Goal: Task Accomplishment & Management: Manage account settings

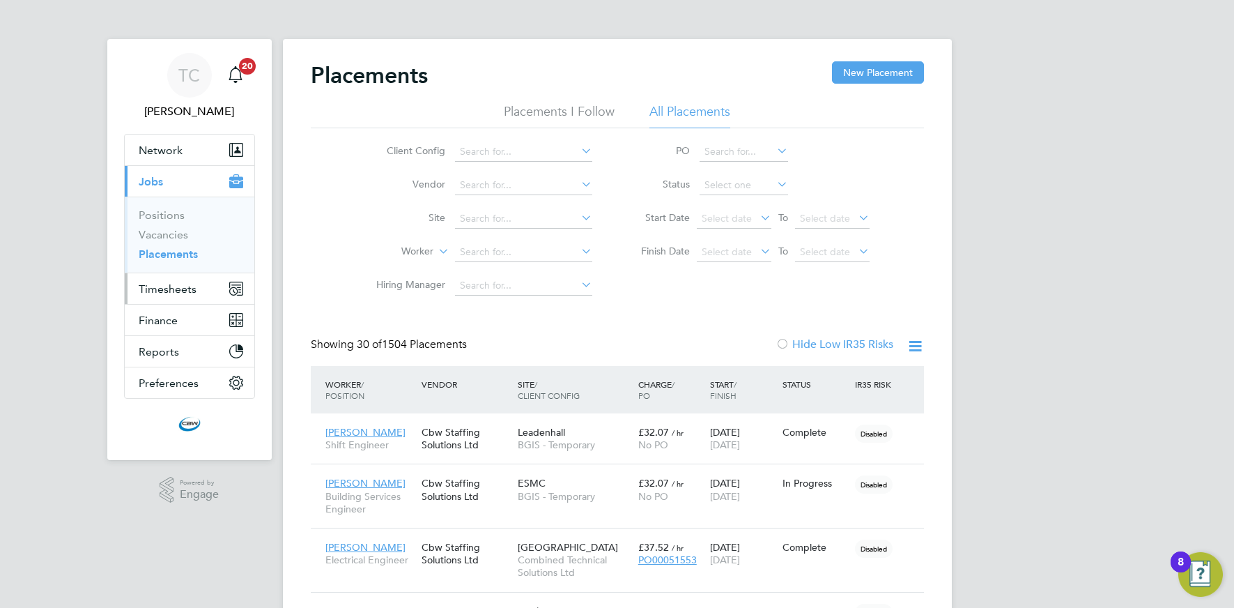
drag, startPoint x: 185, startPoint y: 290, endPoint x: 176, endPoint y: 291, distance: 9.1
click at [185, 290] on span "Timesheets" at bounding box center [168, 288] width 58 height 13
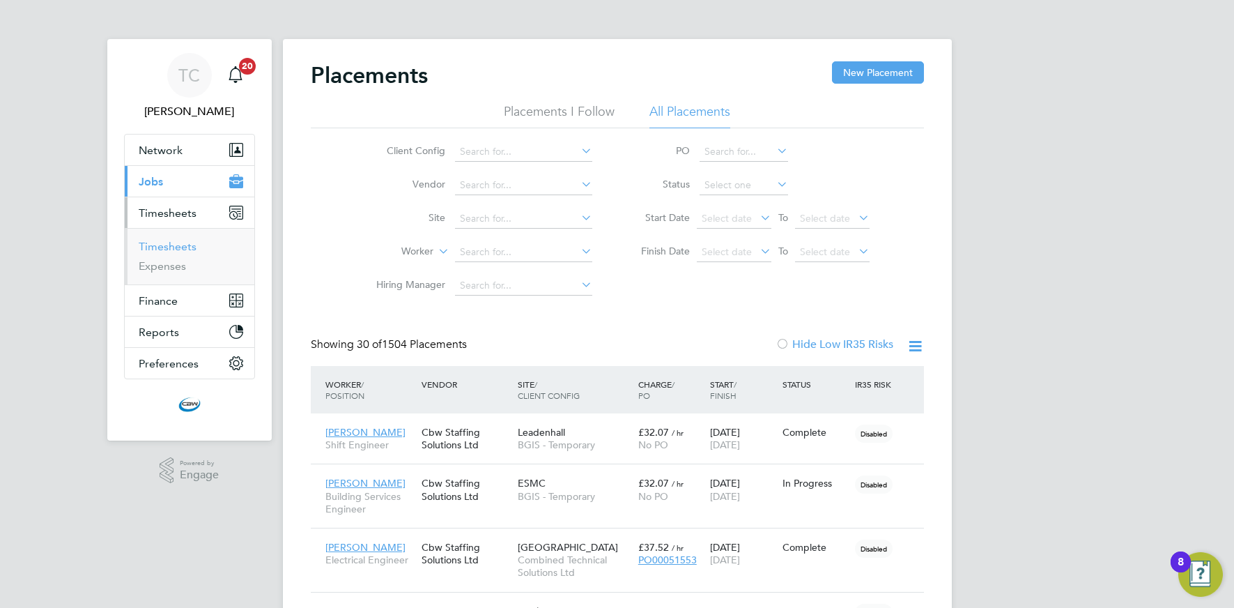
click at [167, 249] on link "Timesheets" at bounding box center [168, 246] width 58 height 13
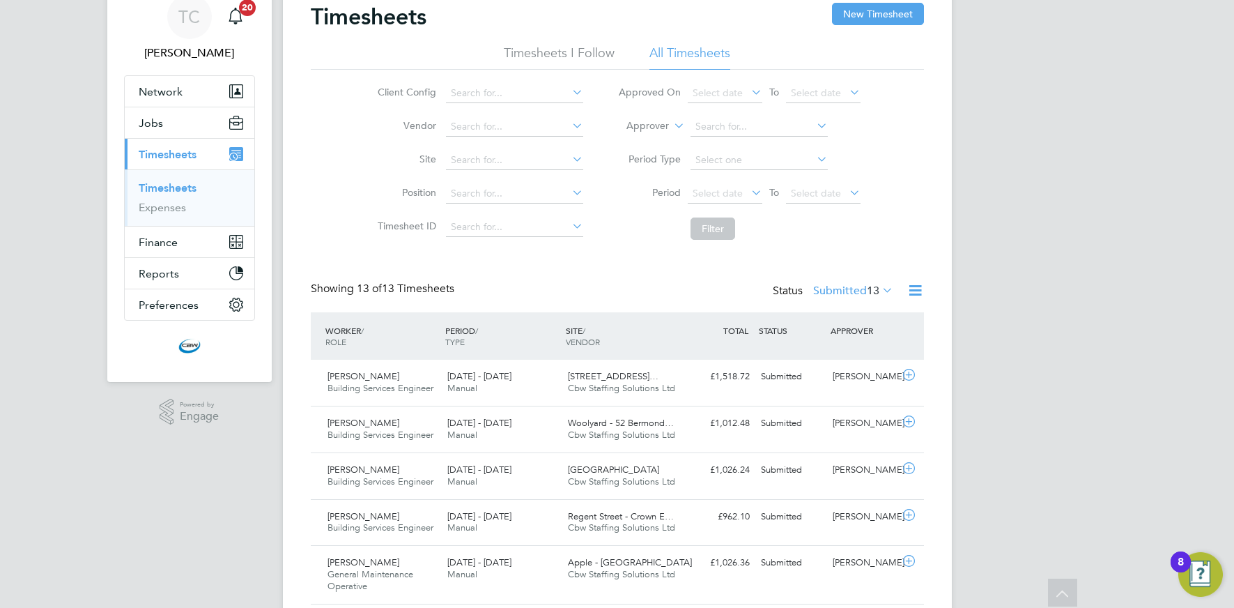
scroll to position [45, 0]
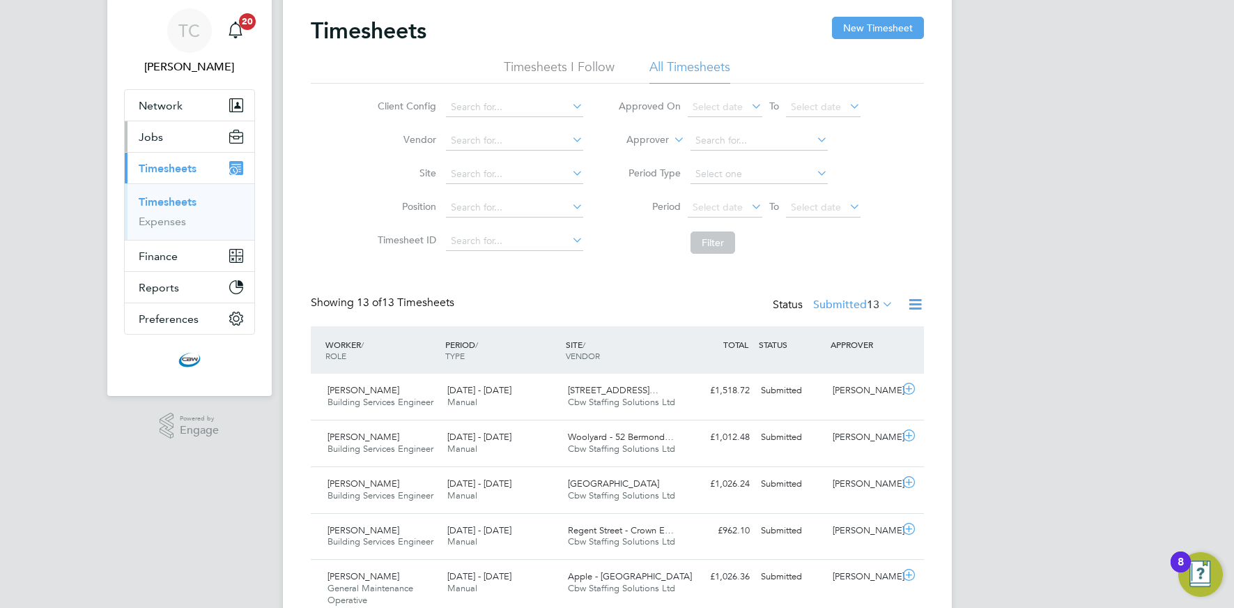
click at [159, 144] on button "Jobs" at bounding box center [190, 136] width 130 height 31
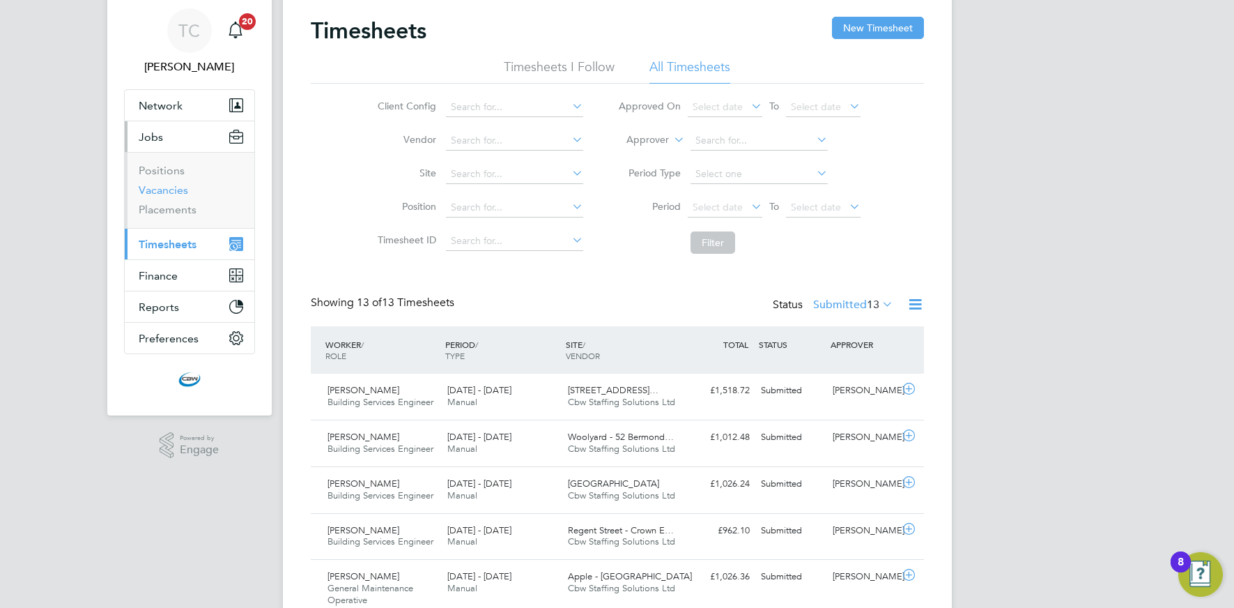
click at [166, 190] on link "Vacancies" at bounding box center [163, 189] width 49 height 13
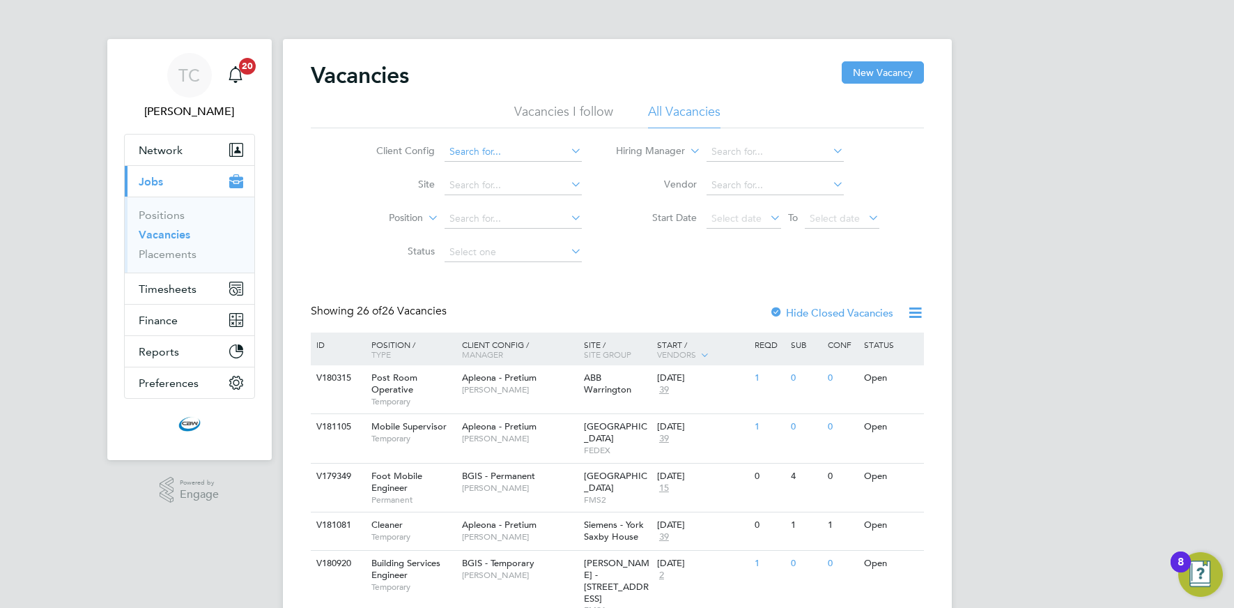
click at [533, 155] on input at bounding box center [513, 152] width 137 height 20
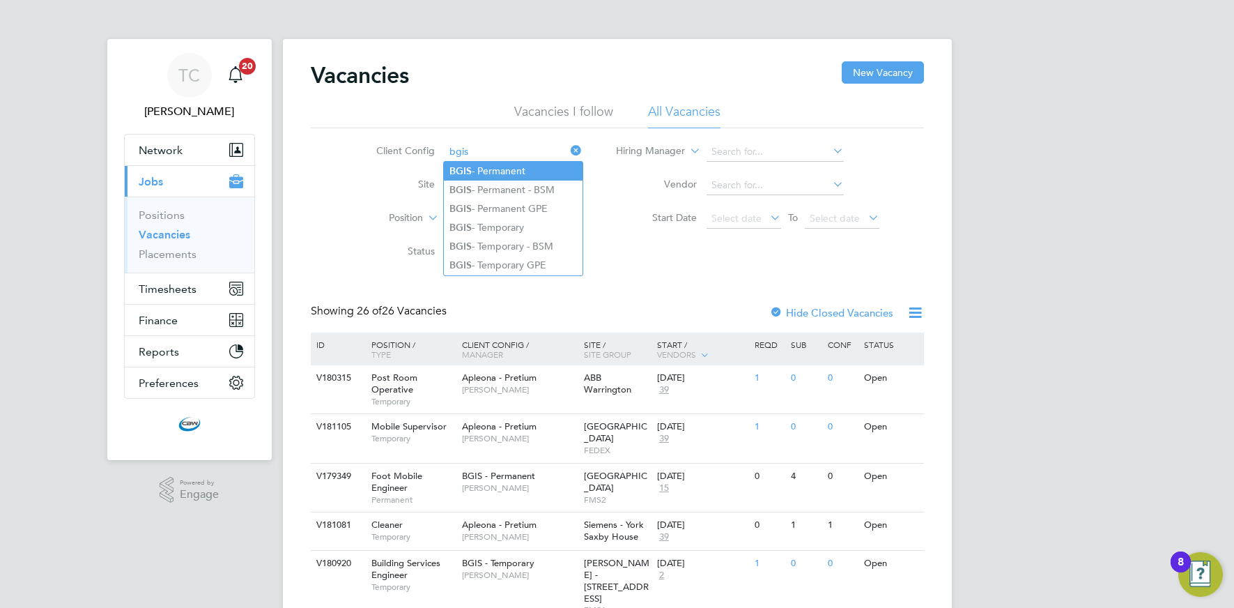
click at [501, 169] on li "BGIS - Permanent" at bounding box center [513, 171] width 139 height 19
type input "BGIS - Permanent"
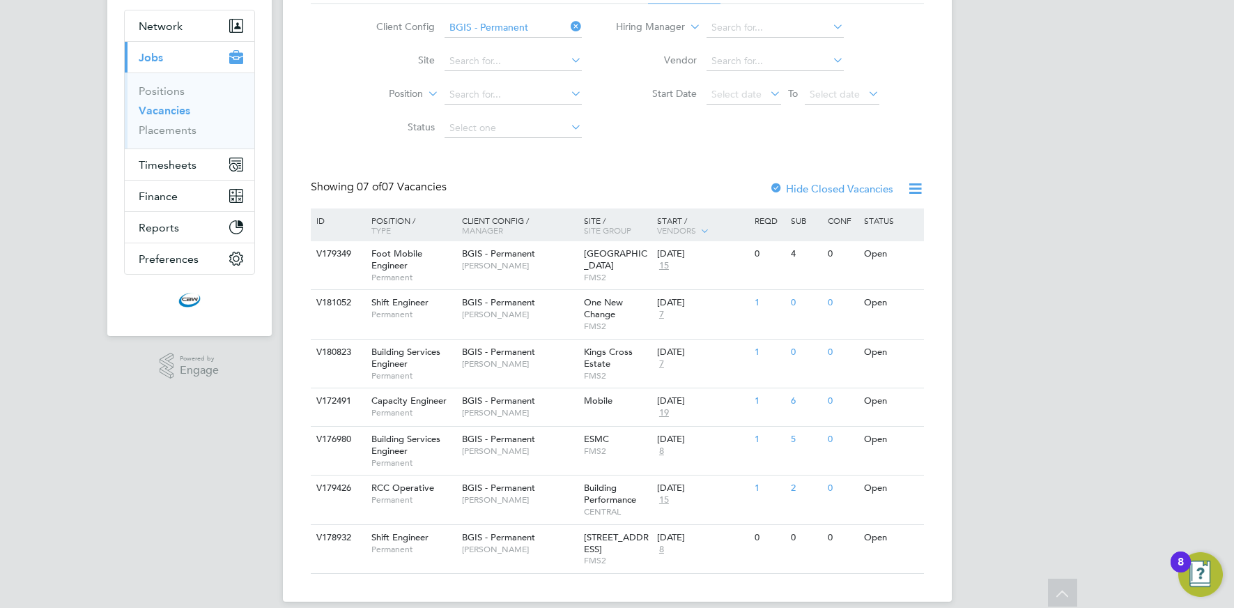
scroll to position [140, 0]
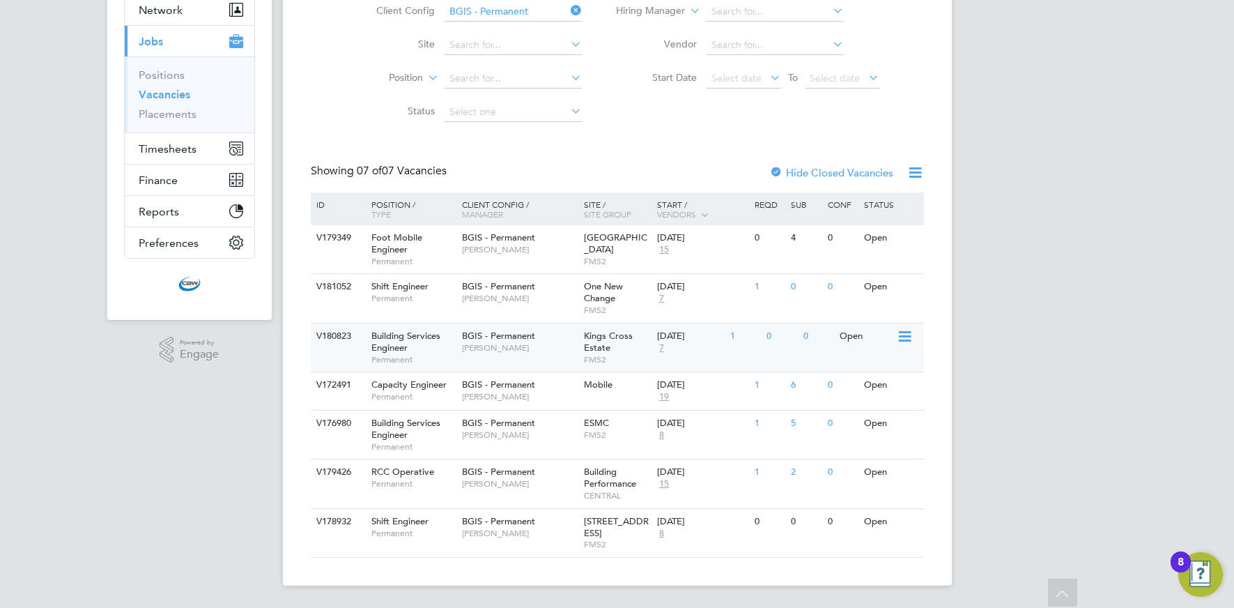
click at [495, 357] on div "BGIS - Permanent Jake Osborne" at bounding box center [519, 341] width 122 height 36
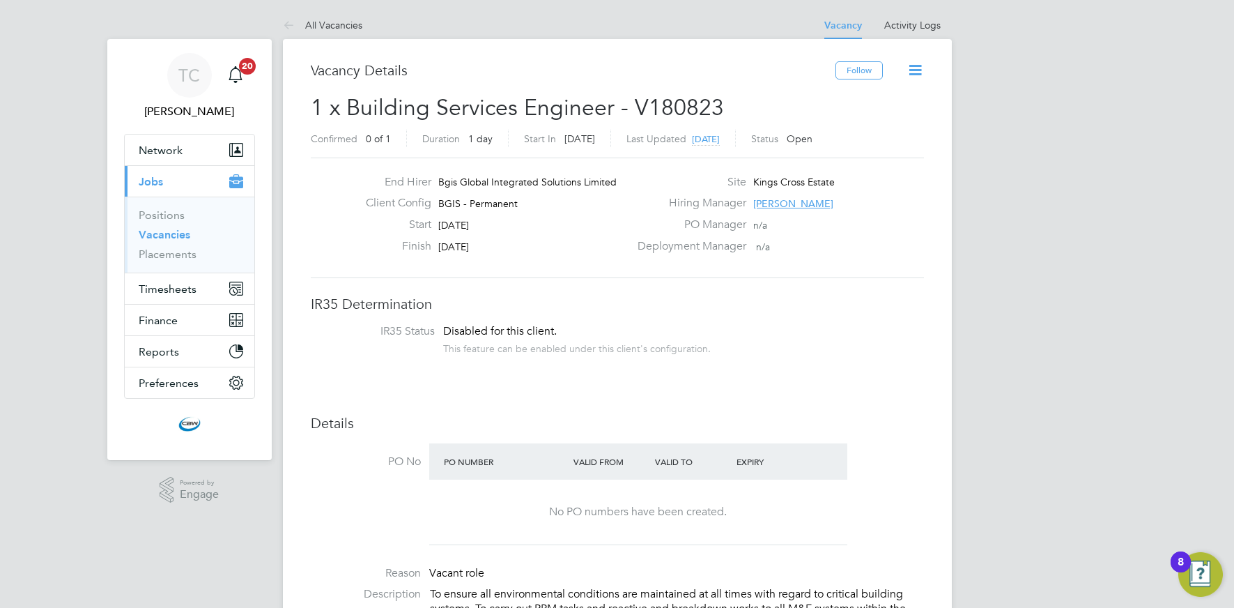
click at [172, 237] on link "Vacancies" at bounding box center [165, 234] width 52 height 13
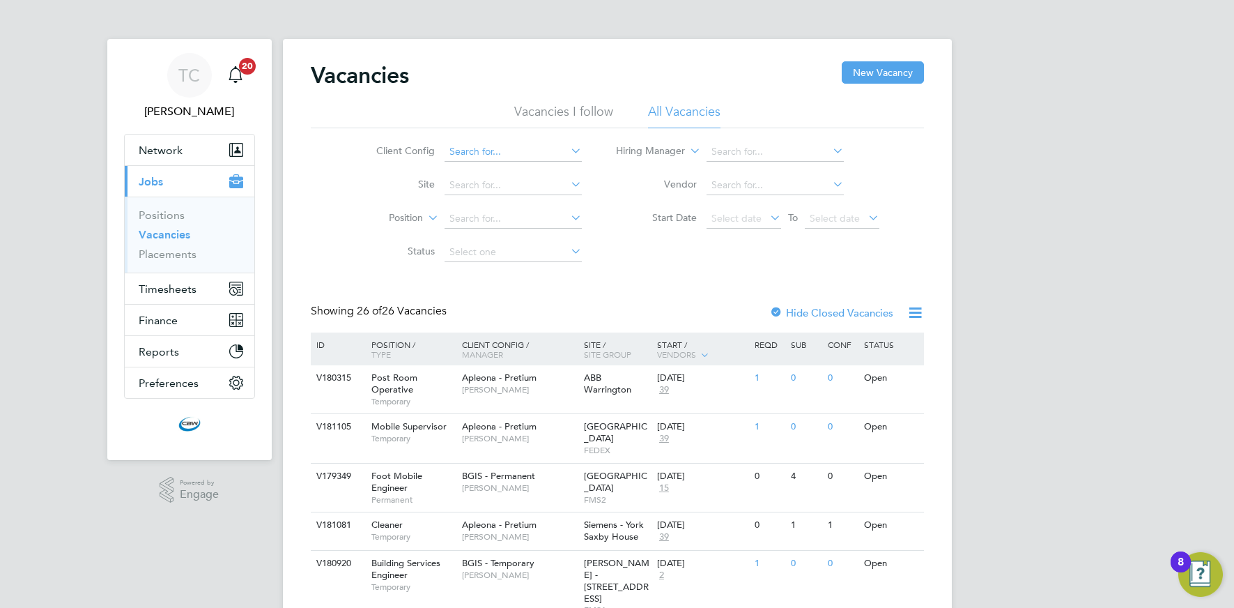
click at [507, 151] on input at bounding box center [513, 152] width 137 height 20
click at [512, 221] on li "BGIS - Temporary" at bounding box center [513, 227] width 139 height 19
type input "BGIS - Temporary"
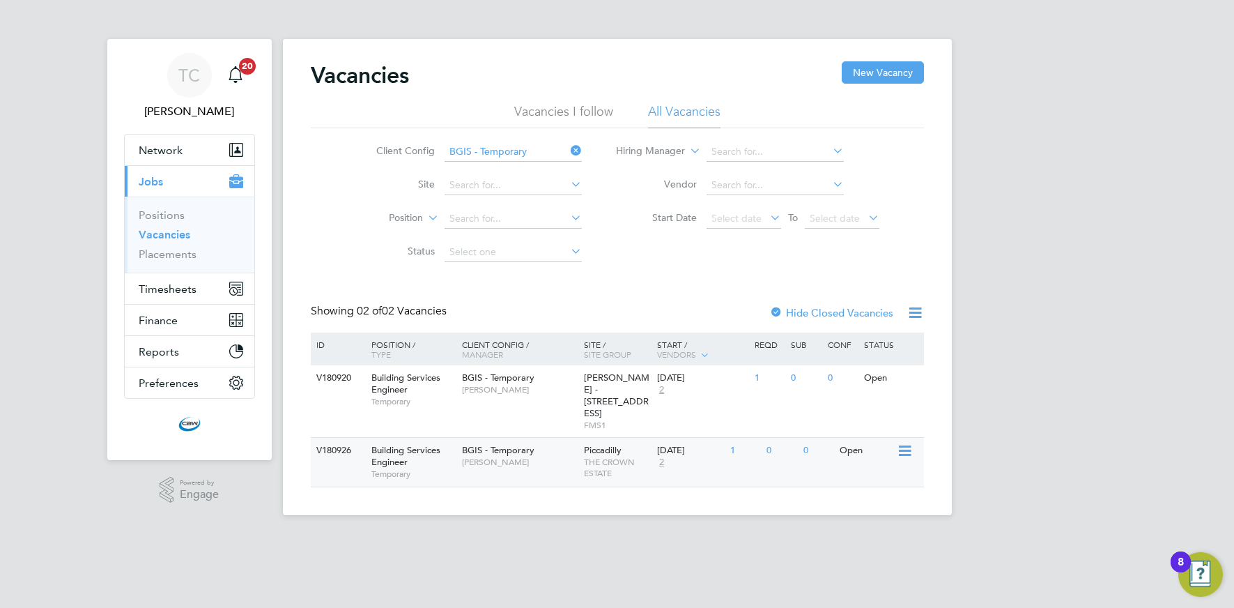
click at [581, 443] on div "Piccadilly THE CROWN ESTATE" at bounding box center [616, 461] width 73 height 47
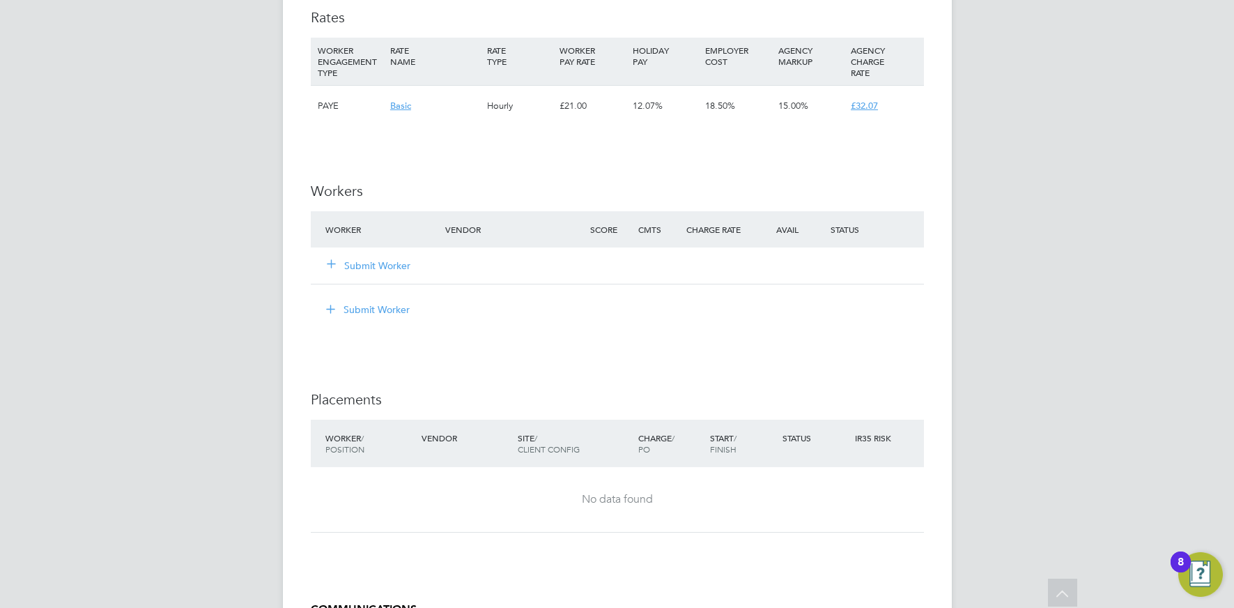
scroll to position [1670, 0]
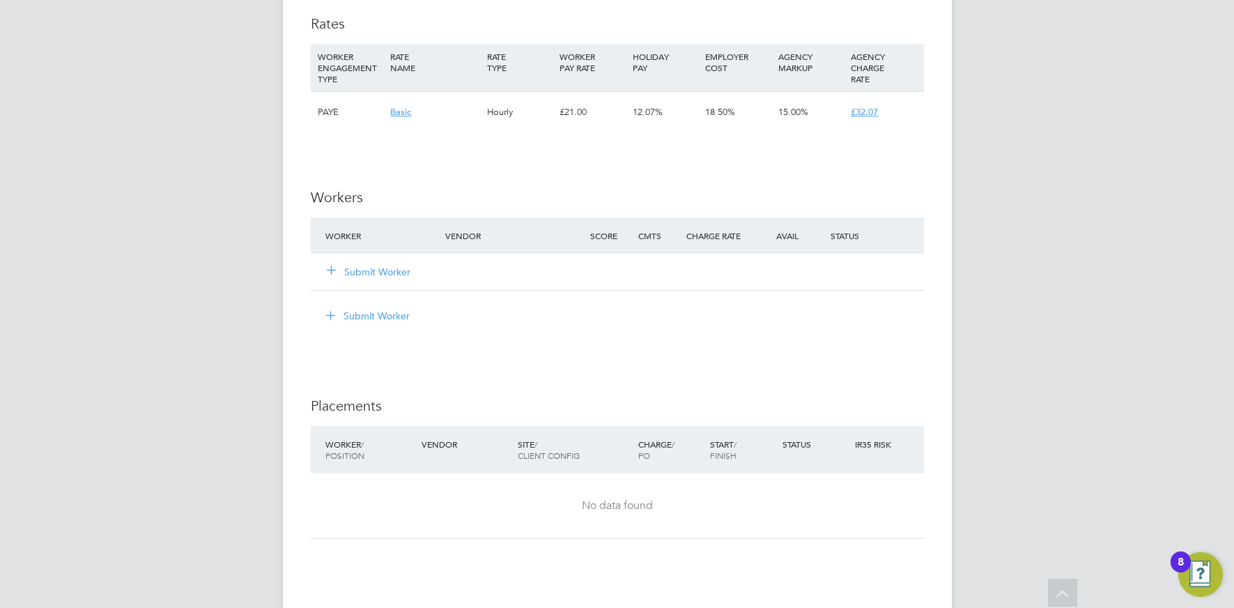
click at [378, 272] on button "Submit Worker" at bounding box center [369, 272] width 84 height 14
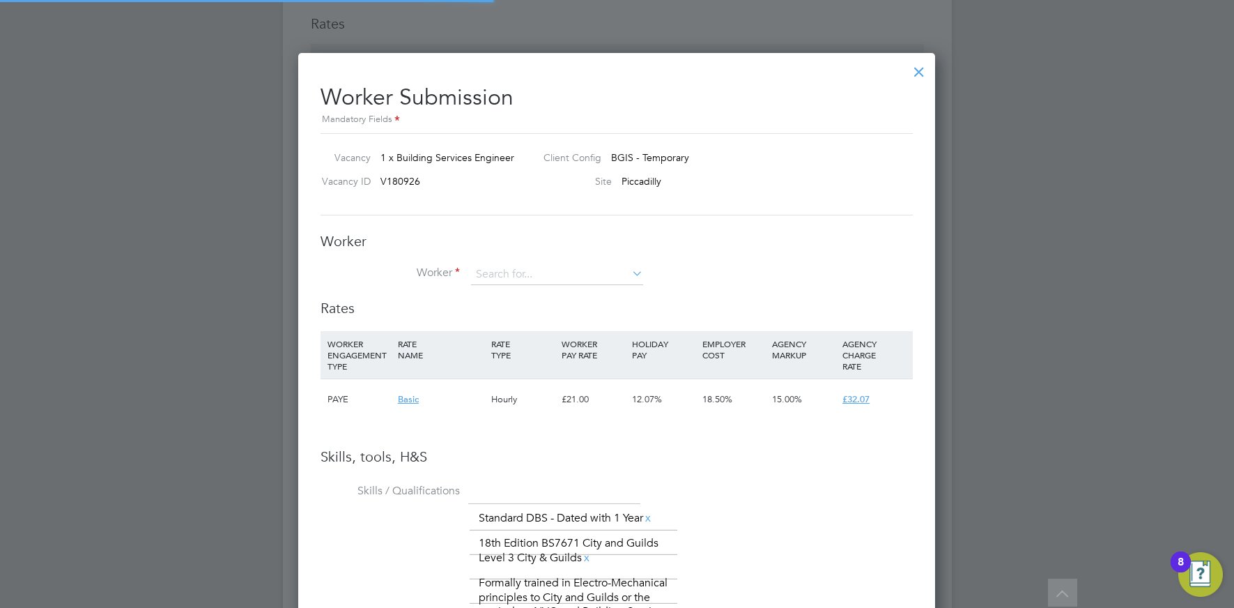
scroll to position [985, 638]
click at [629, 275] on icon at bounding box center [629, 273] width 0 height 20
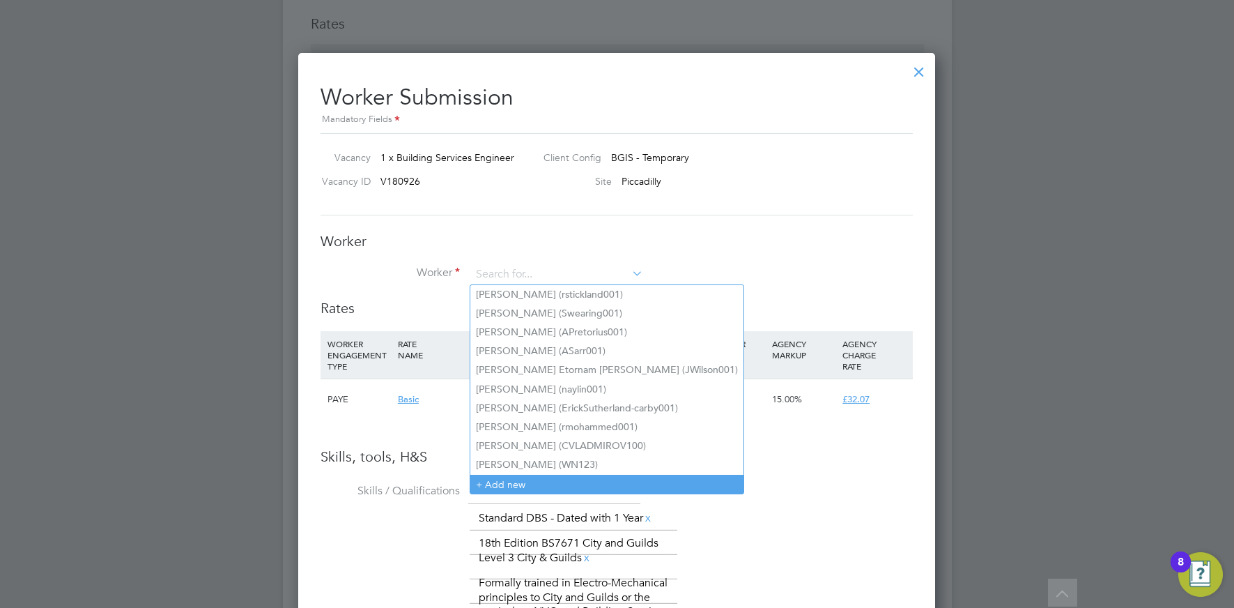
click at [520, 479] on li "+ Add new" at bounding box center [606, 483] width 273 height 19
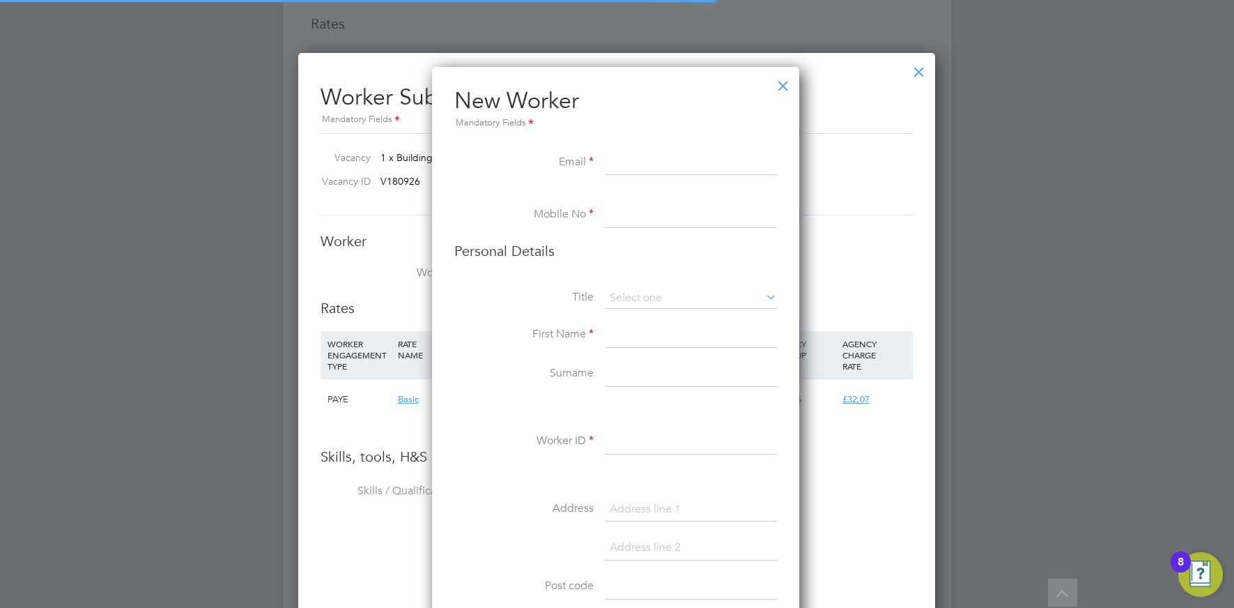
scroll to position [1179, 369]
paste input "[EMAIL_ADDRESS][DOMAIN_NAME]"
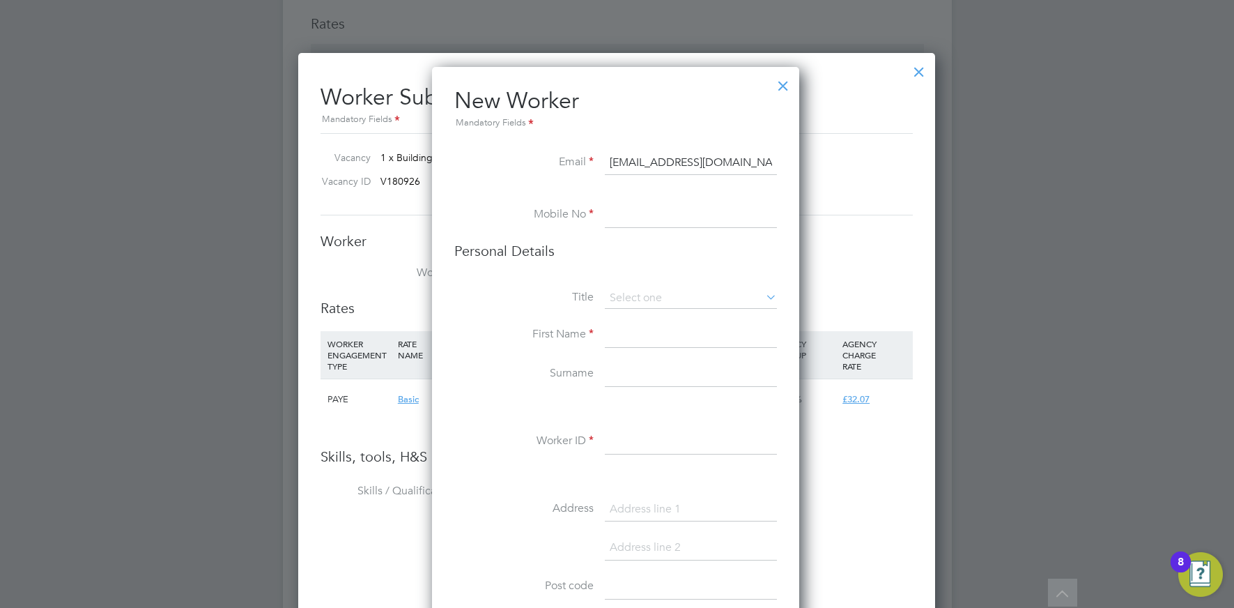
type input "[EMAIL_ADDRESS][DOMAIN_NAME]"
click at [666, 210] on input at bounding box center [691, 215] width 172 height 25
type input "07470835250"
click at [655, 295] on input at bounding box center [691, 298] width 172 height 21
click at [643, 311] on li "Mr" at bounding box center [690, 318] width 173 height 18
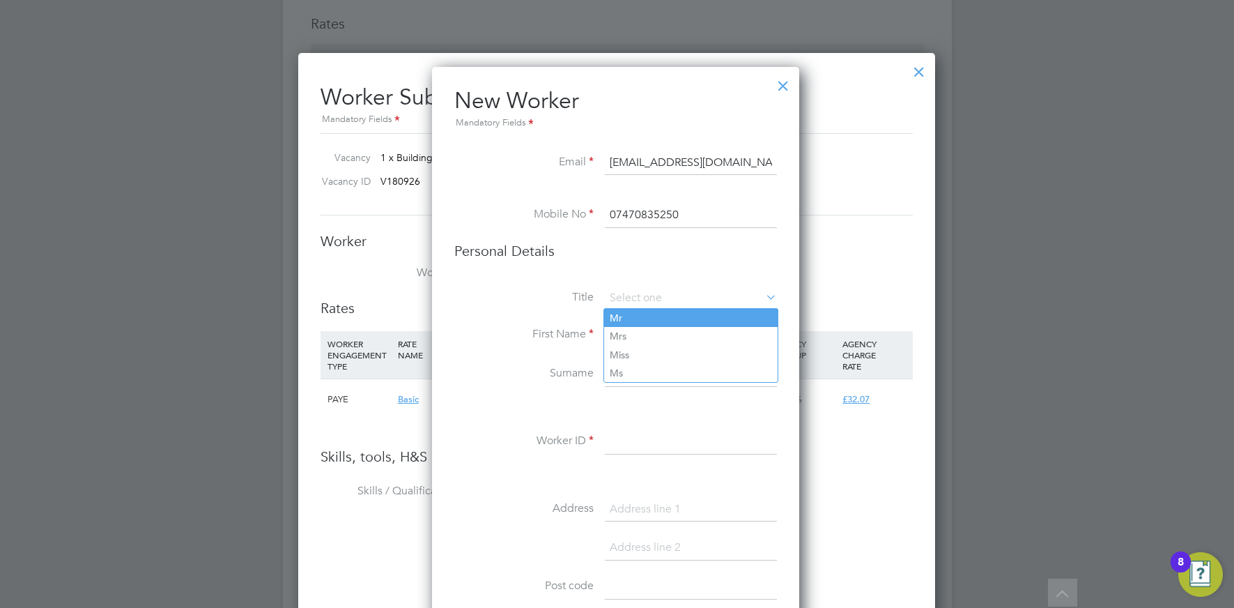
type input "Mr"
click at [686, 332] on input at bounding box center [691, 335] width 172 height 25
type input "[PERSON_NAME]"
click at [679, 378] on input at bounding box center [691, 374] width 172 height 25
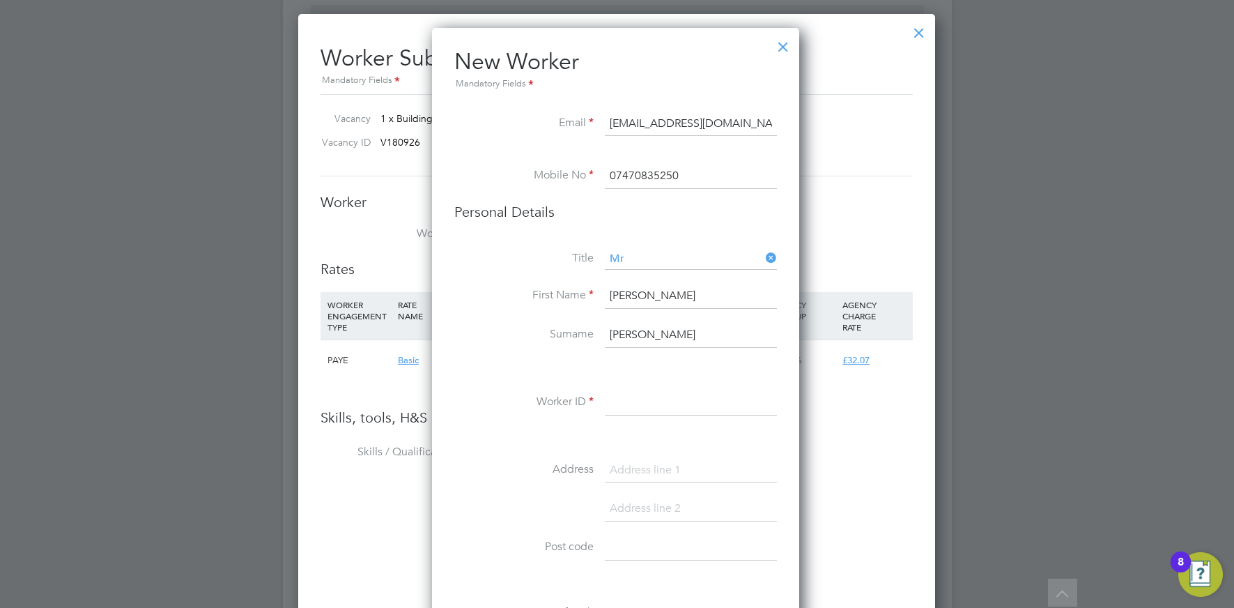
scroll to position [1720, 0]
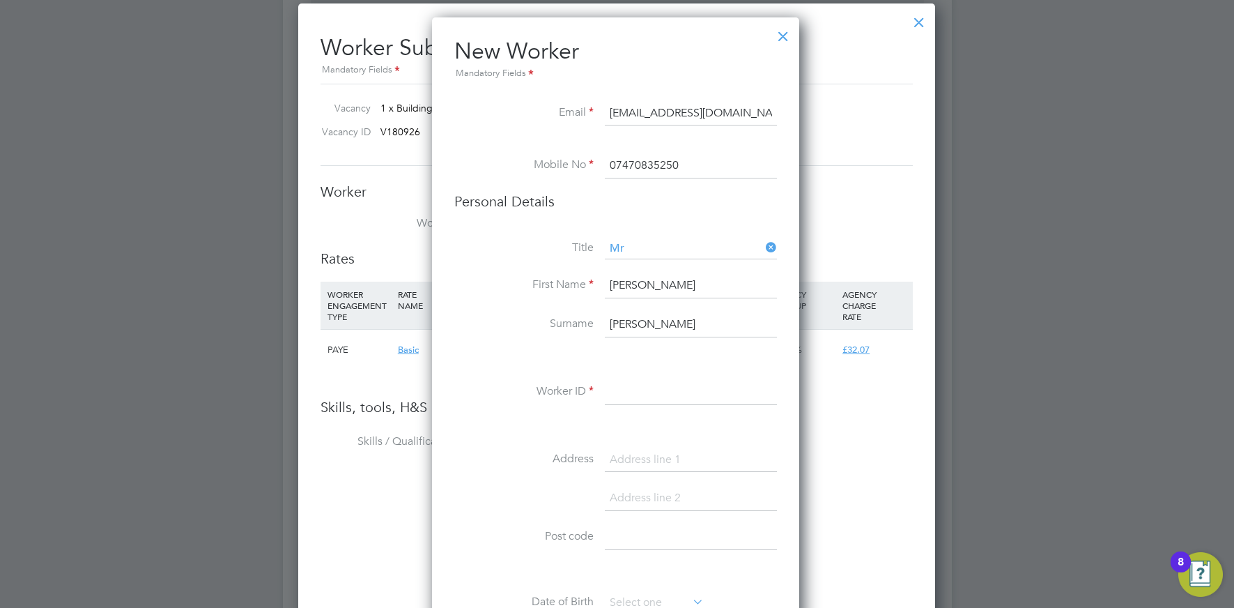
type input "[PERSON_NAME]"
click at [658, 401] on input at bounding box center [691, 392] width 172 height 25
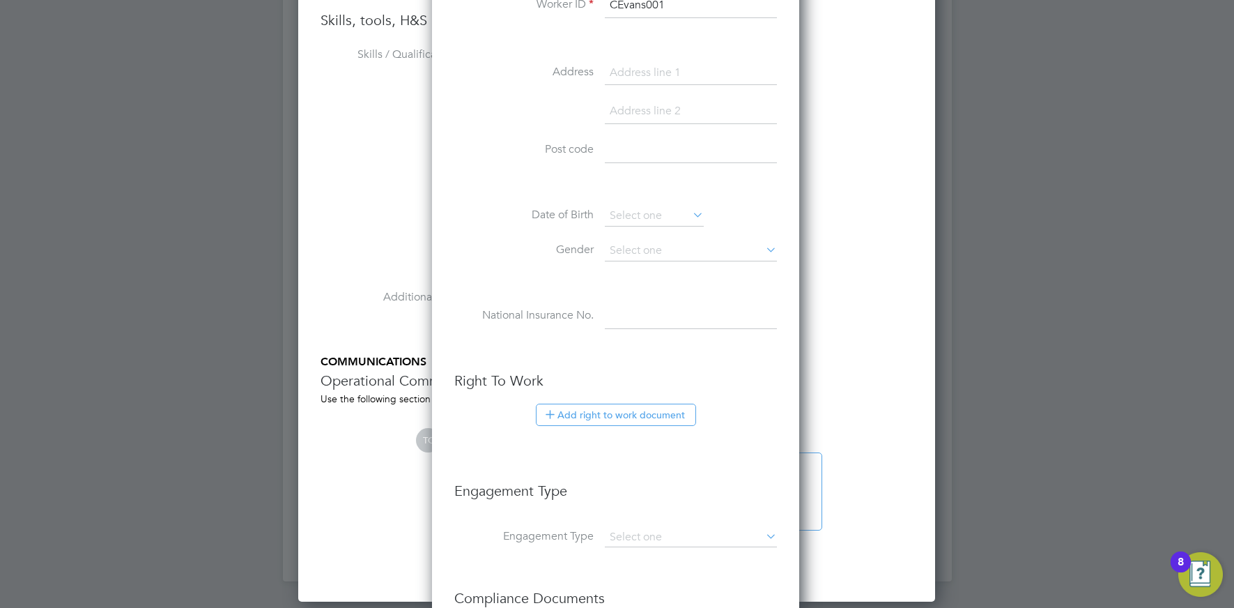
scroll to position [2110, 0]
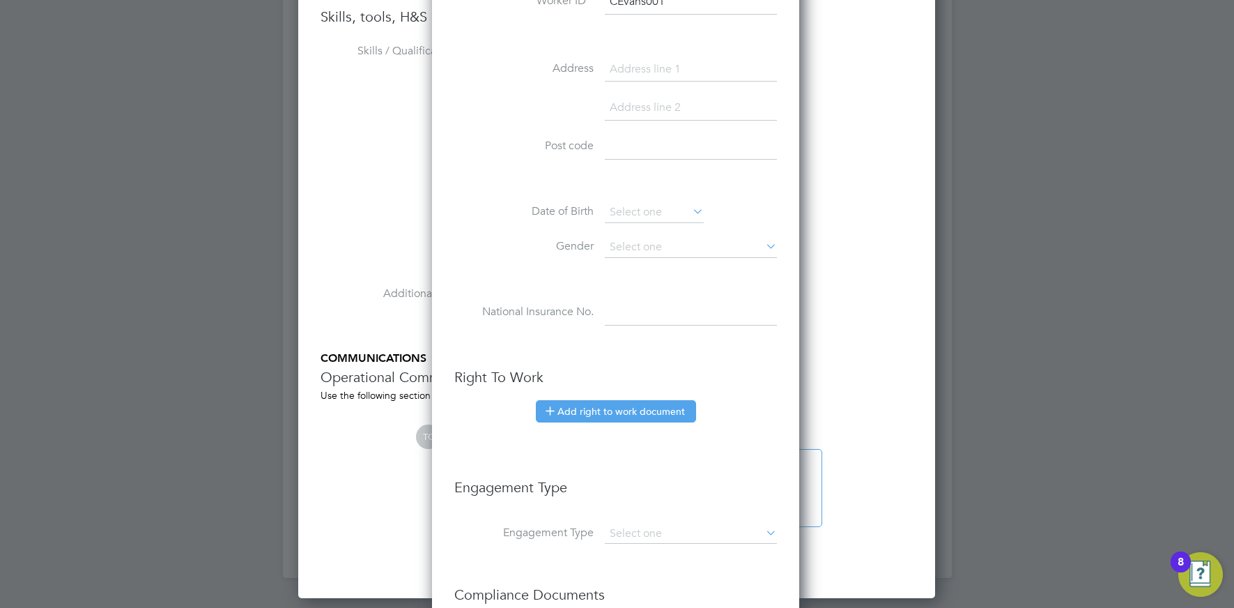
type input "CEvans001"
click at [608, 412] on button "Add right to work document" at bounding box center [616, 411] width 160 height 22
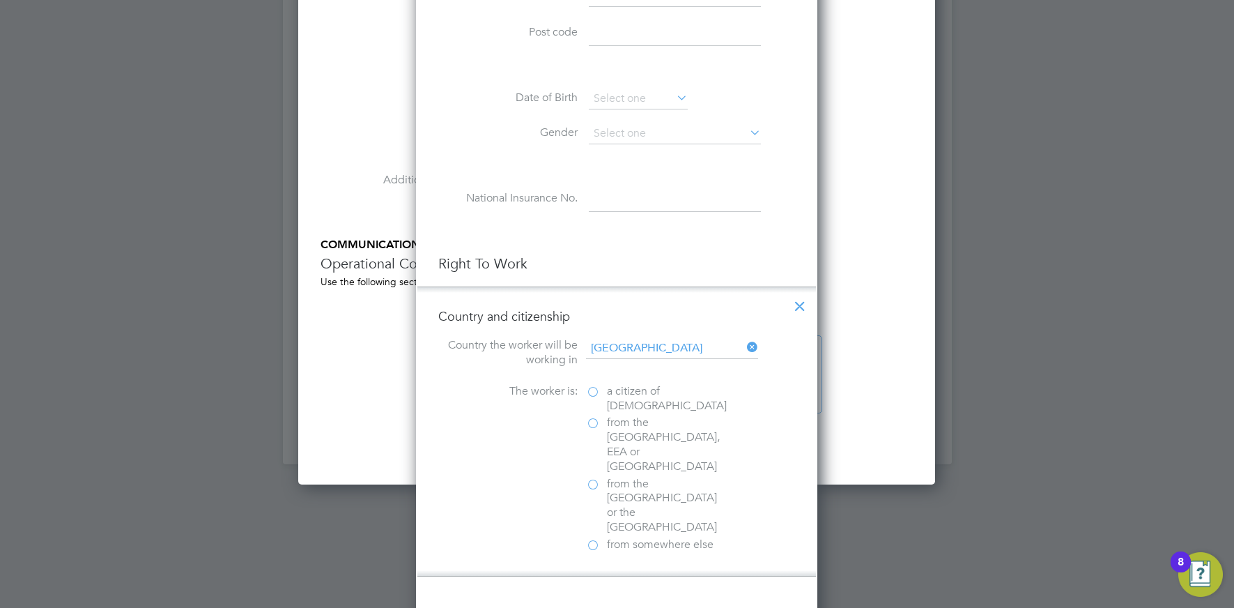
scroll to position [2225, 0]
click at [592, 536] on label "from somewhere else" at bounding box center [655, 543] width 139 height 15
click at [0, 0] on input "from somewhere else" at bounding box center [0, 0] width 0 height 0
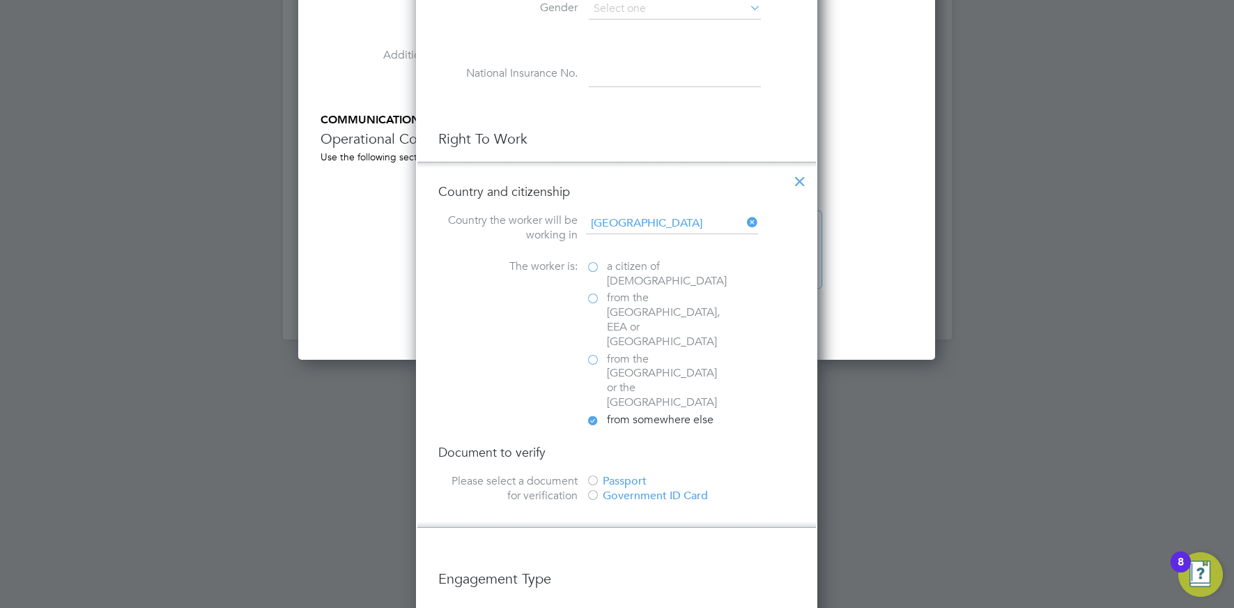
scroll to position [2365, 0]
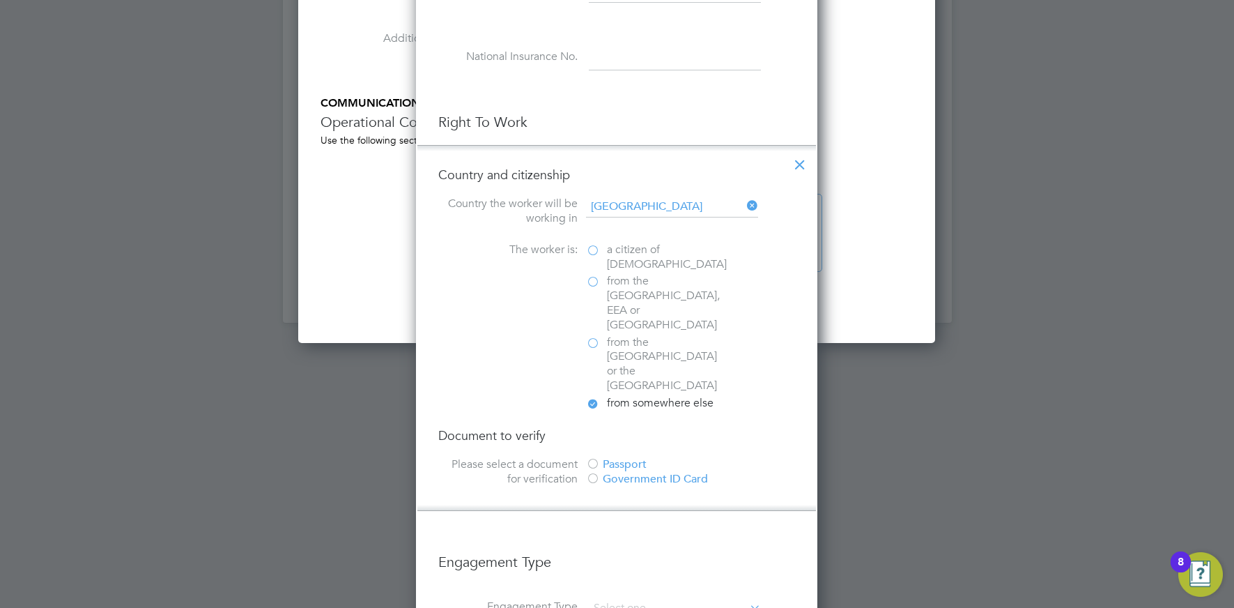
click at [596, 458] on div at bounding box center [593, 465] width 14 height 14
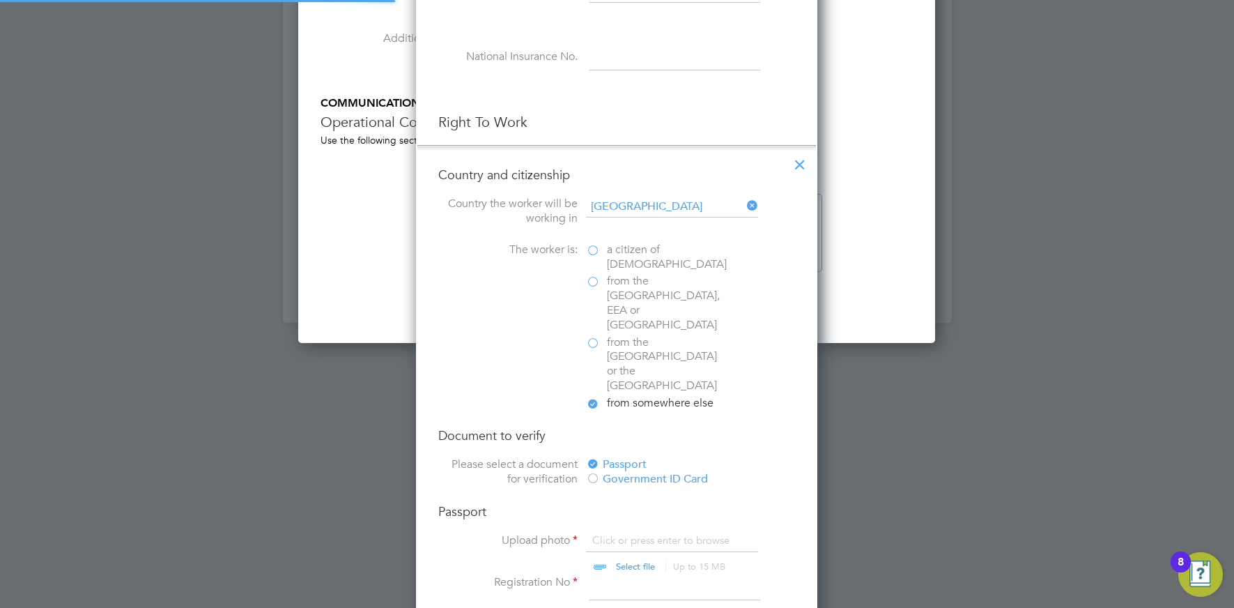
scroll to position [1730, 402]
click at [639, 533] on input "file" at bounding box center [648, 554] width 219 height 42
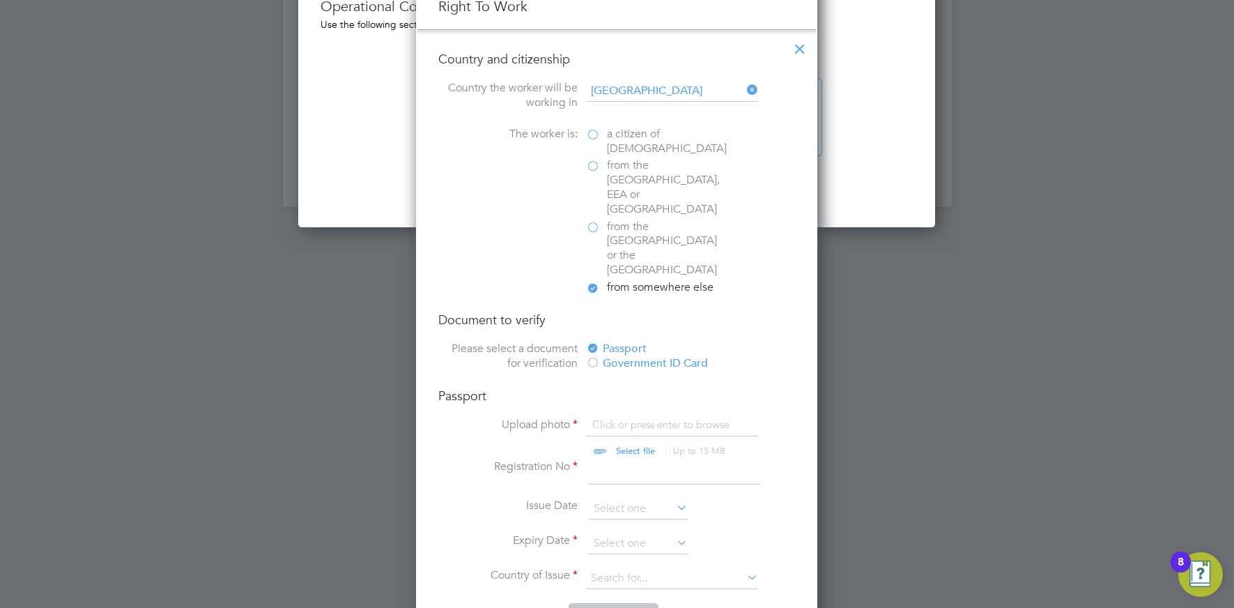
click at [636, 459] on input at bounding box center [675, 471] width 172 height 25
type input "LT216368"
click at [641, 417] on input "file" at bounding box center [648, 438] width 219 height 42
type input "C:\fakepath\image - Cole Evans.jpg"
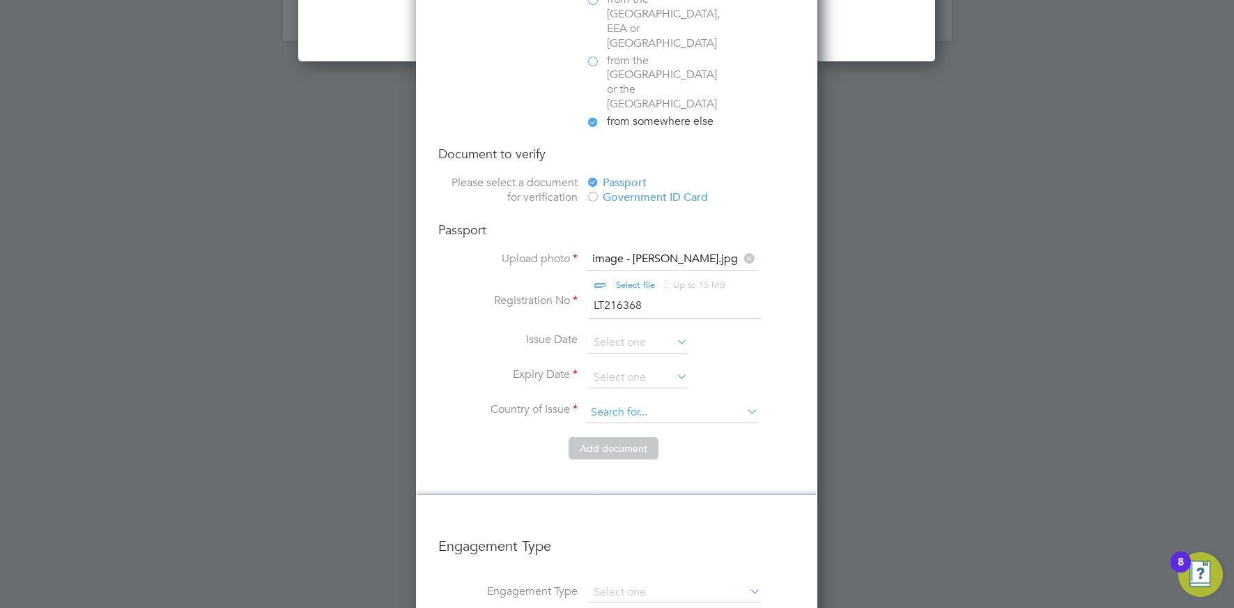
scroll to position [2649, 0]
click at [643, 364] on input at bounding box center [638, 374] width 99 height 21
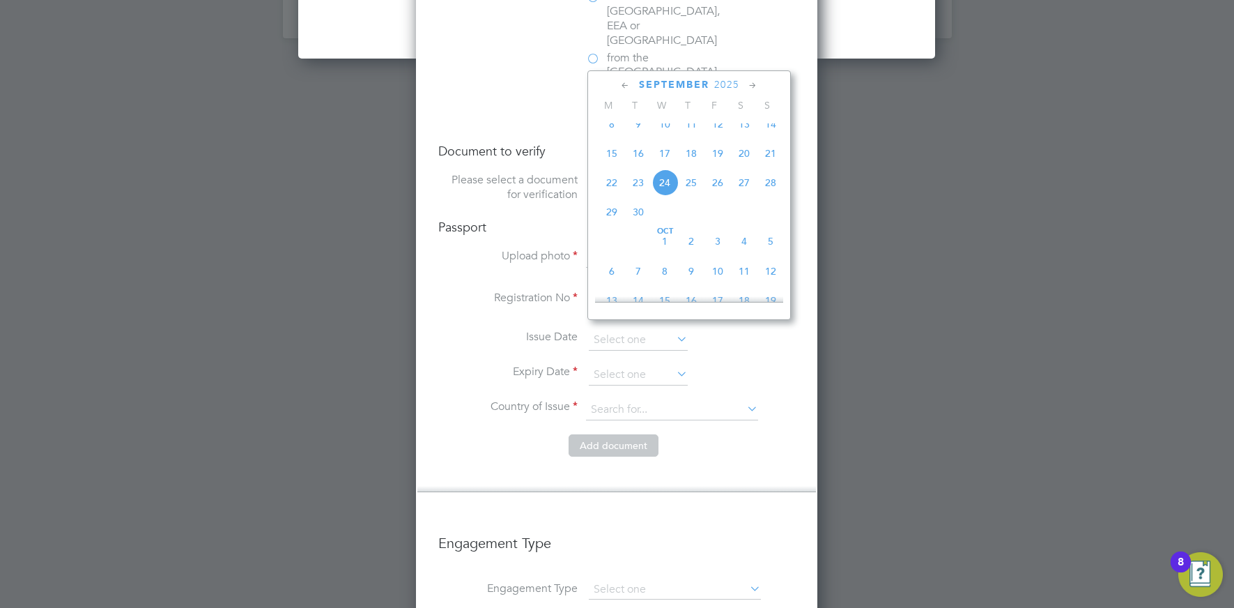
click at [723, 84] on span "2025" at bounding box center [726, 85] width 25 height 12
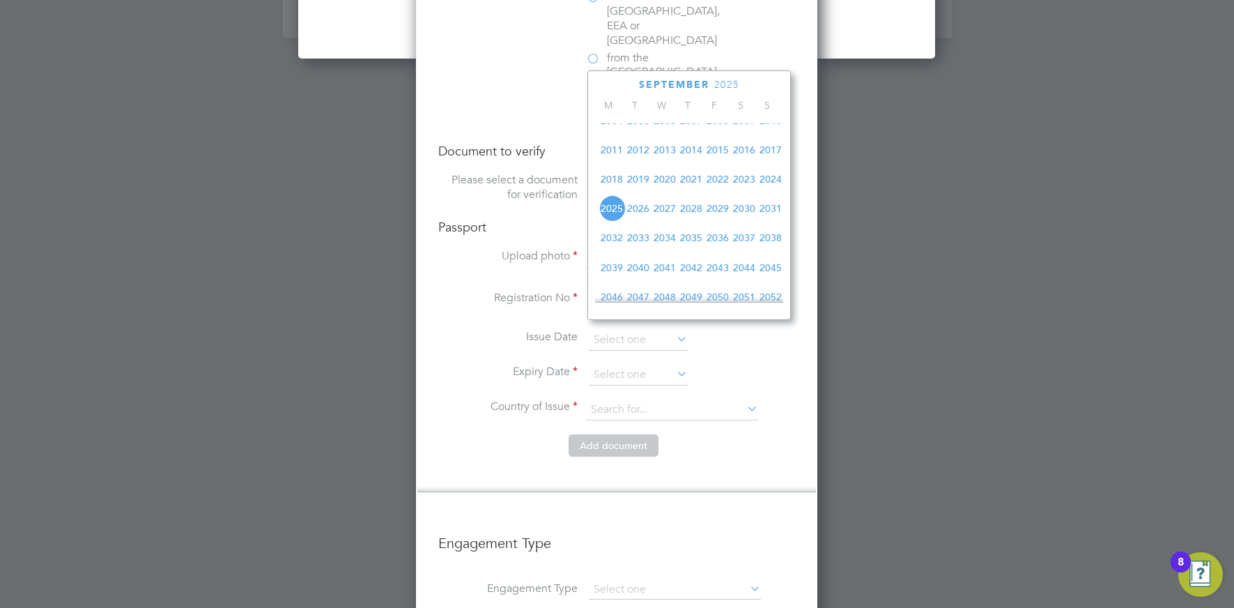
click at [719, 222] on span "2029" at bounding box center [717, 208] width 26 height 26
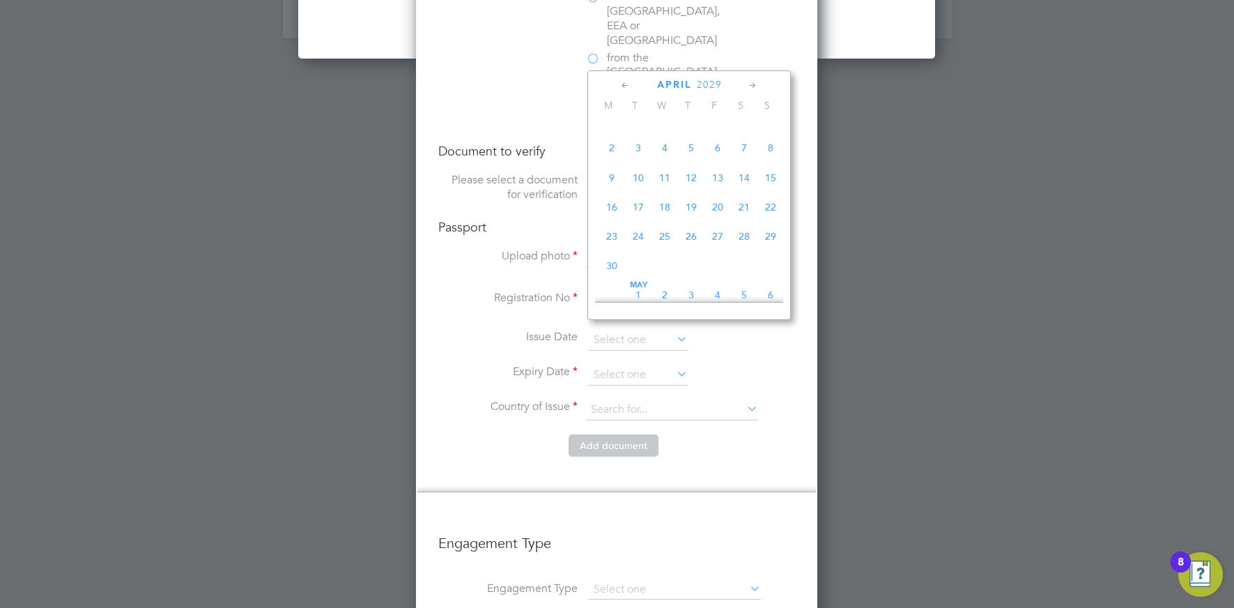
scroll to position [316, 0]
click at [777, 241] on span "29" at bounding box center [770, 232] width 26 height 26
type input "[DATE]"
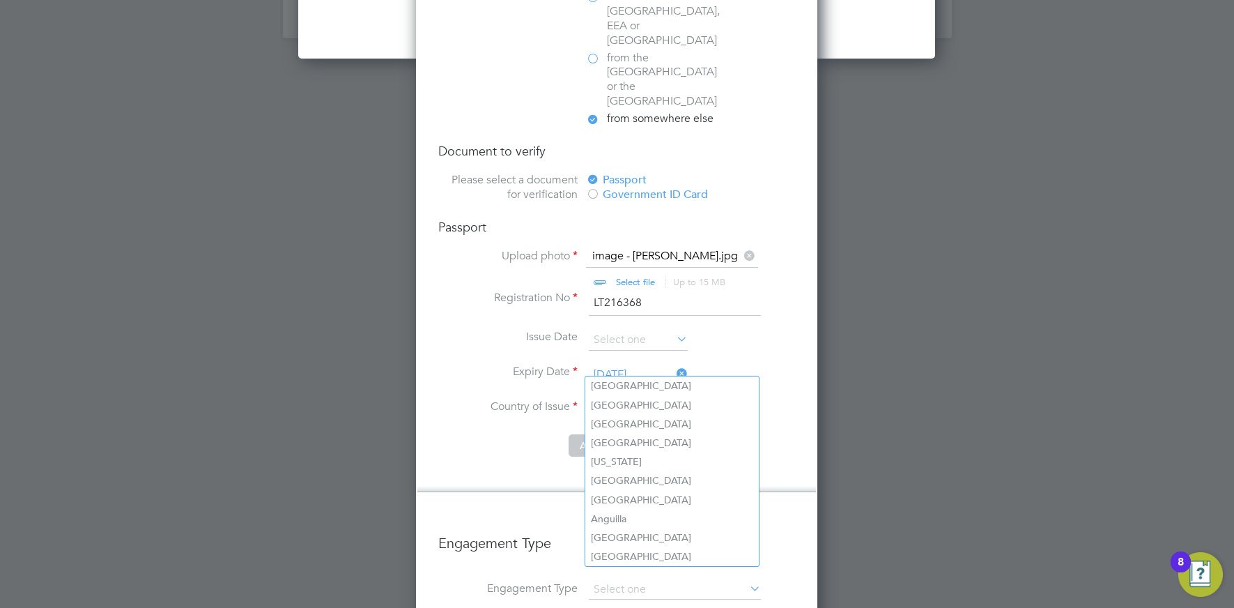
click at [635, 399] on input at bounding box center [672, 409] width 172 height 21
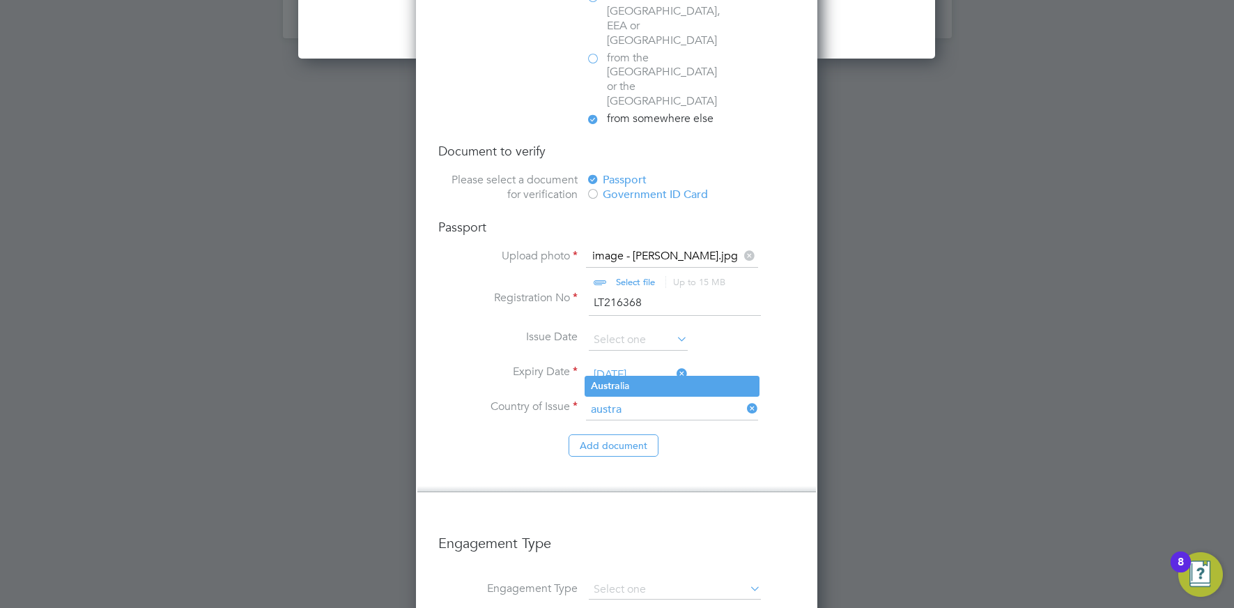
click at [626, 380] on li "Austra lia" at bounding box center [671, 385] width 173 height 19
type input "Australia"
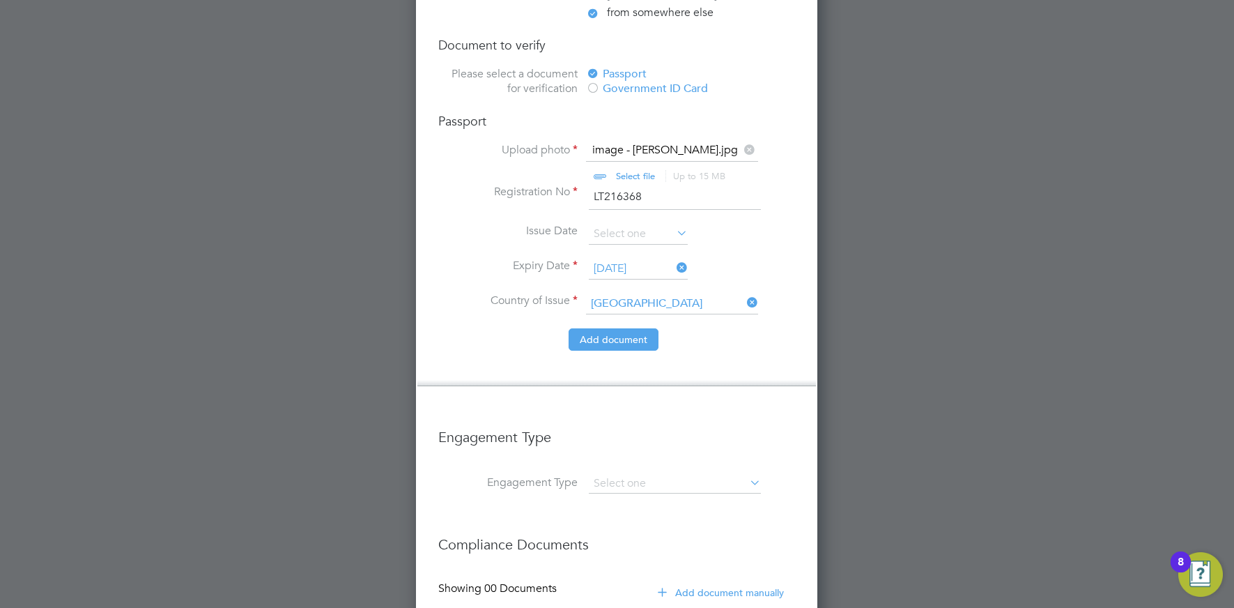
click at [592, 328] on button "Add document" at bounding box center [614, 339] width 90 height 22
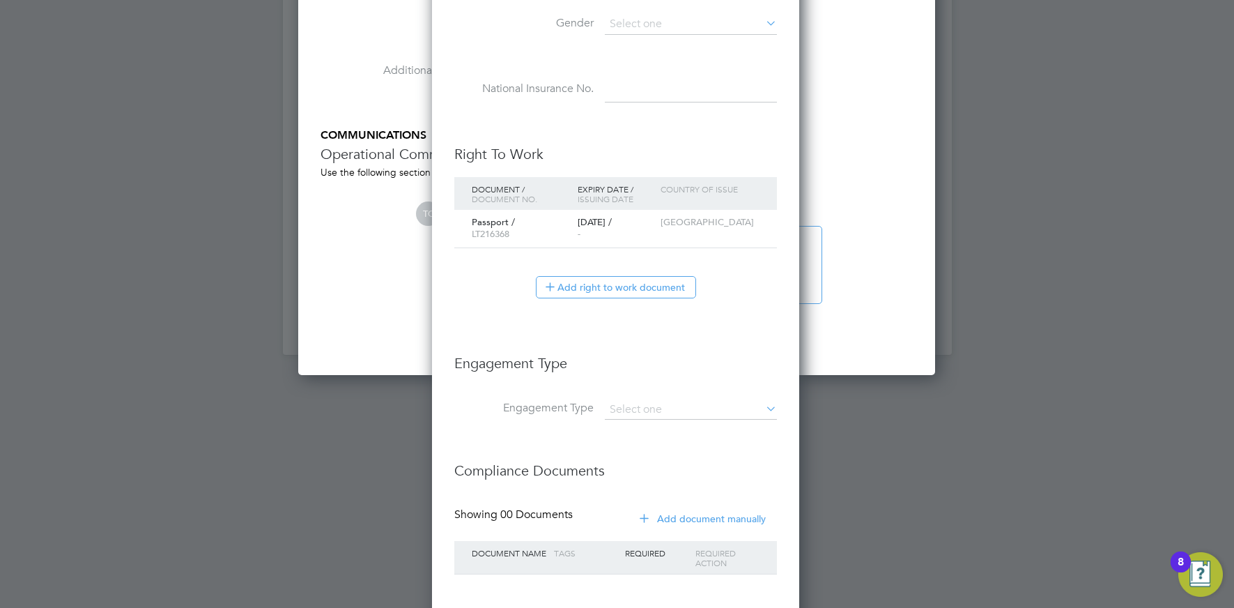
scroll to position [2406, 0]
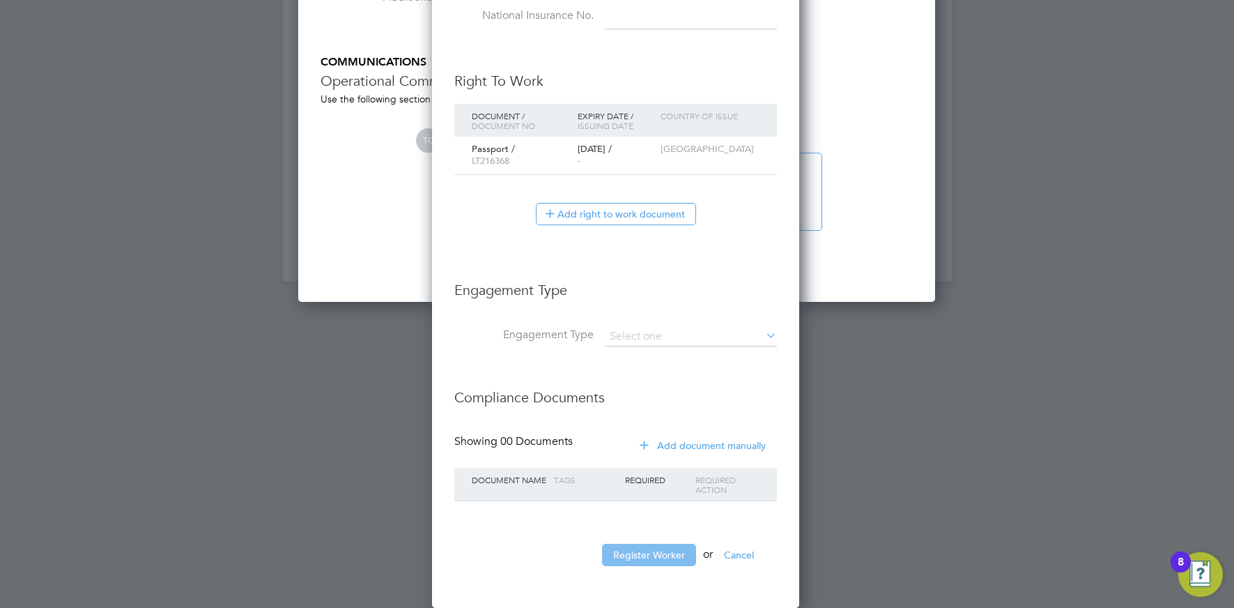
click at [667, 560] on button "Register Worker" at bounding box center [649, 554] width 94 height 22
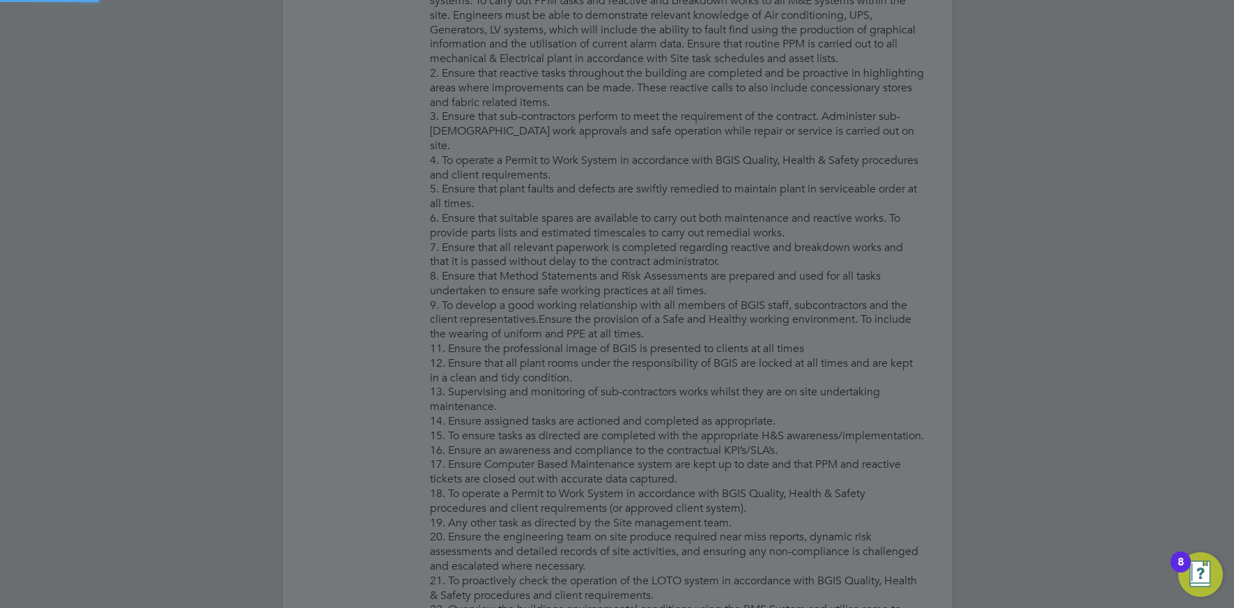
scroll to position [0, 0]
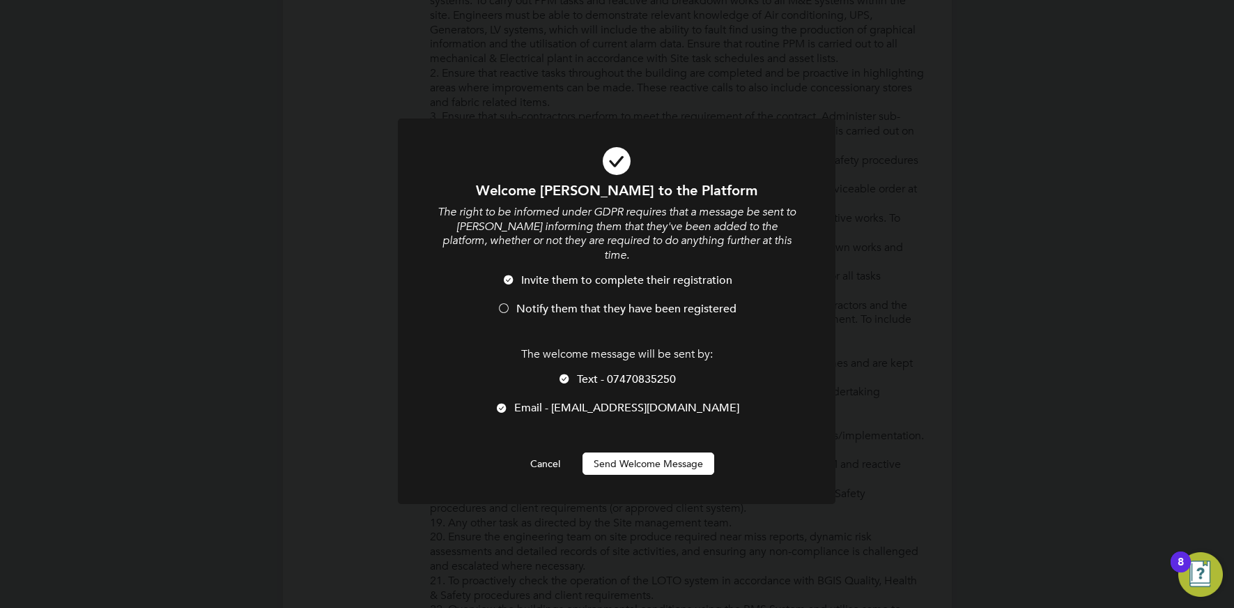
click at [635, 452] on button "Send Welcome Message" at bounding box center [648, 463] width 132 height 22
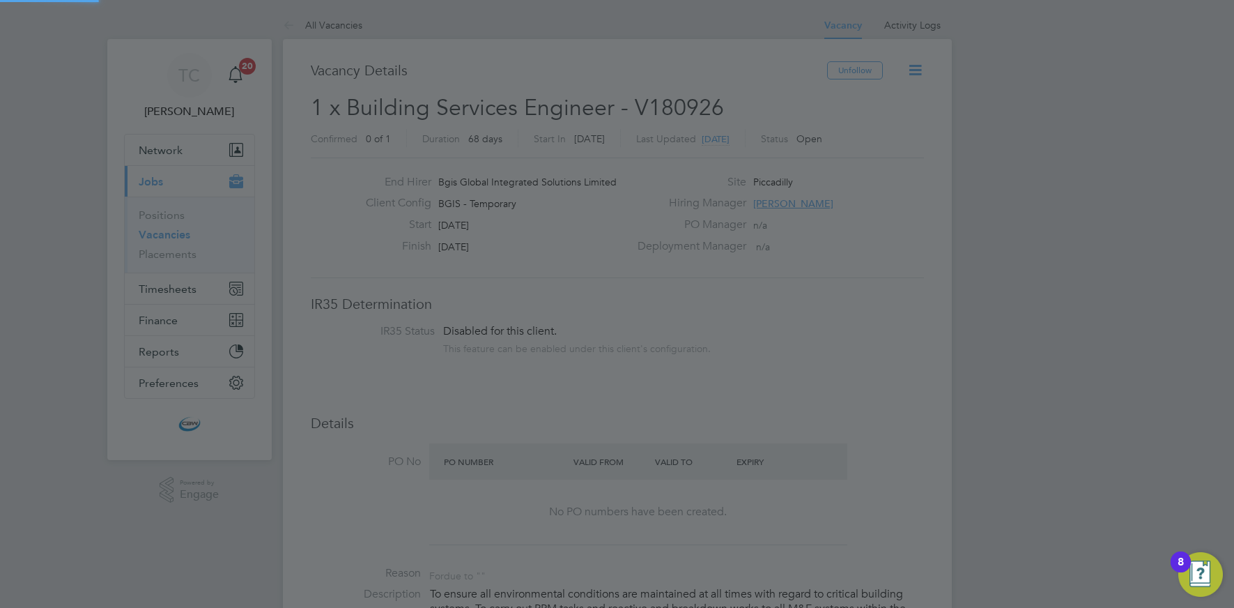
scroll to position [608, 0]
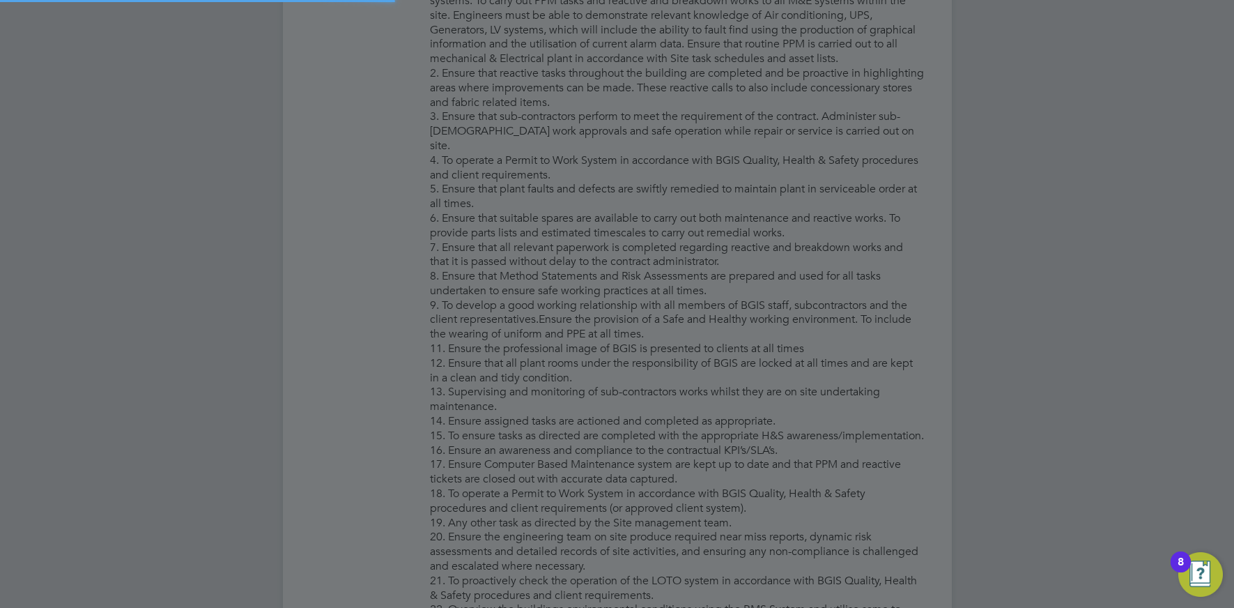
type input "Cole Evans (CEvans001)"
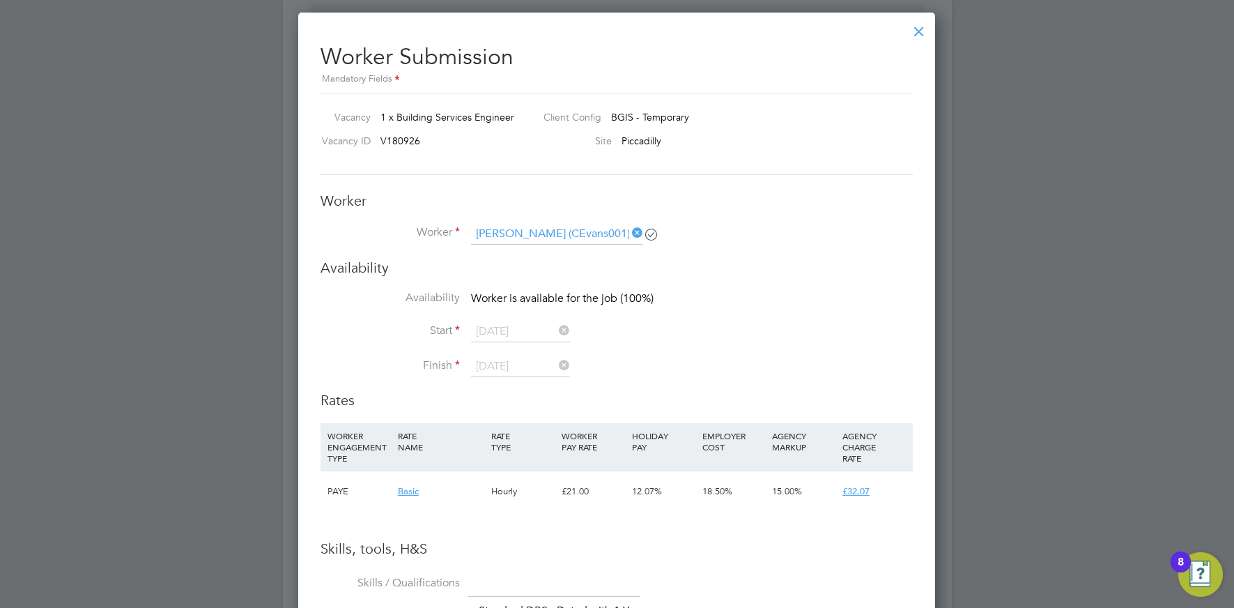
scroll to position [1730, 0]
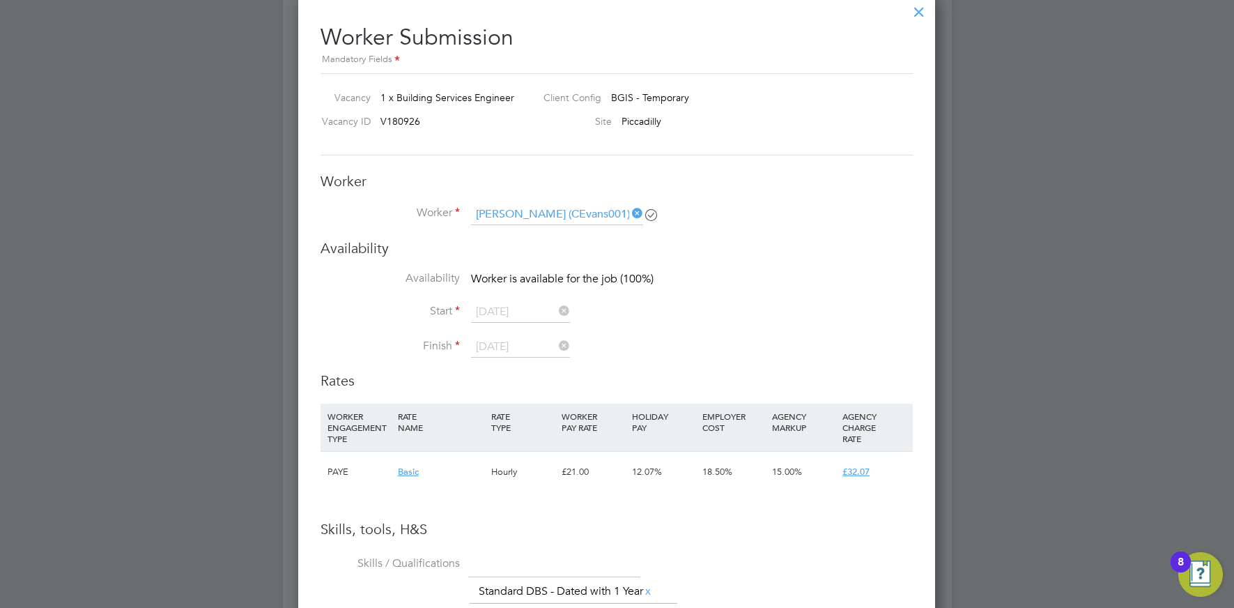
click at [629, 214] on icon at bounding box center [629, 213] width 0 height 20
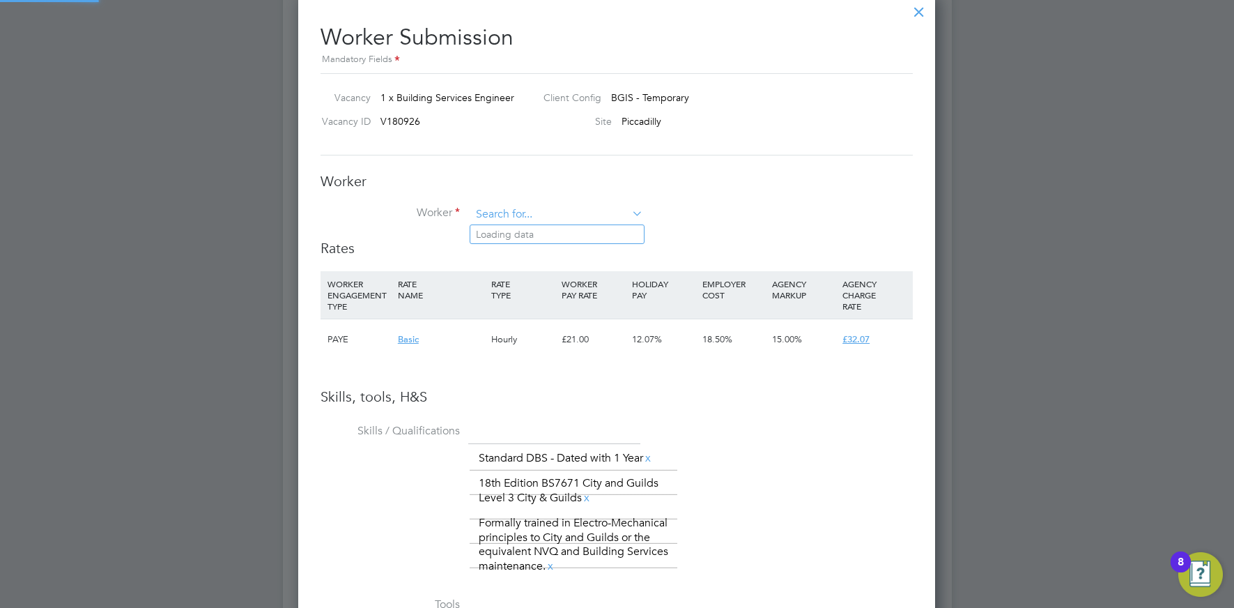
click at [581, 223] on input at bounding box center [557, 214] width 172 height 21
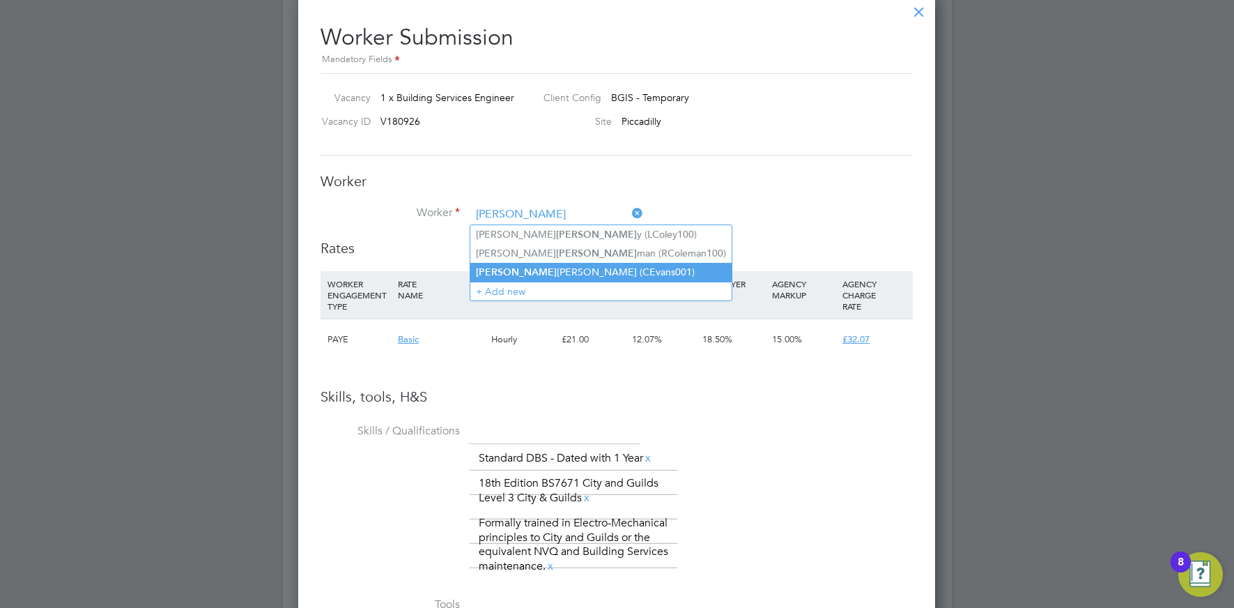
click at [542, 265] on li "Cole Evans (CEvans001)" at bounding box center [600, 272] width 261 height 19
type input "Cole Evans (CEvans001)"
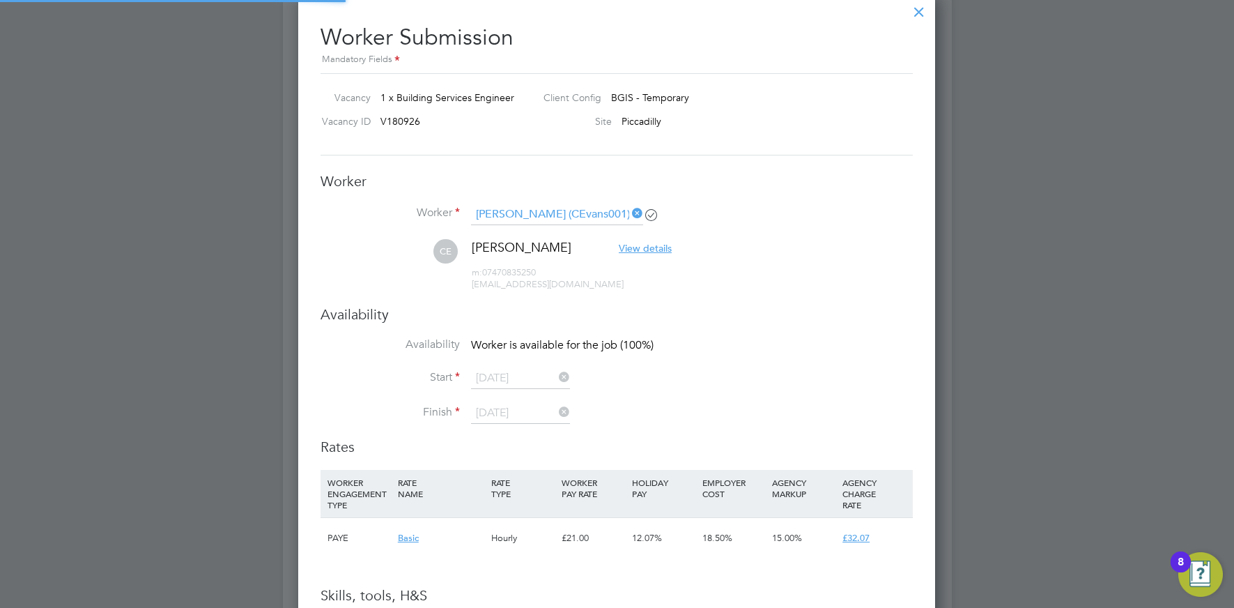
scroll to position [1295, 638]
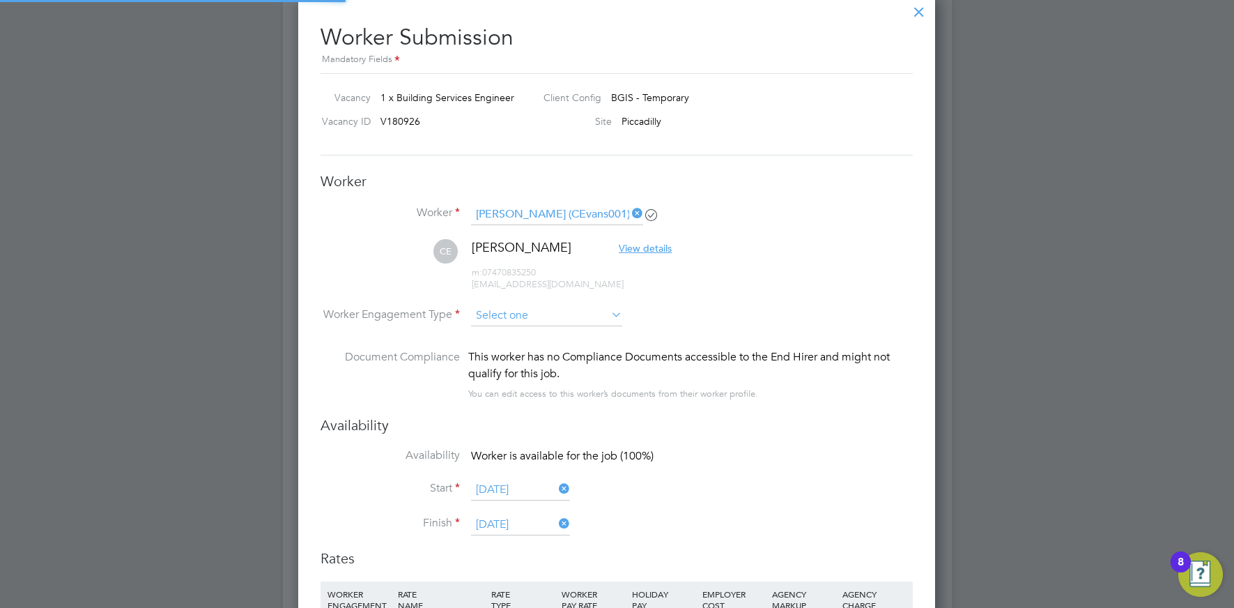
click at [523, 311] on input at bounding box center [546, 315] width 151 height 21
drag, startPoint x: 503, startPoint y: 356, endPoint x: 594, endPoint y: 342, distance: 91.6
click at [503, 356] on li "PAYE" at bounding box center [546, 353] width 153 height 18
type input "PAYE"
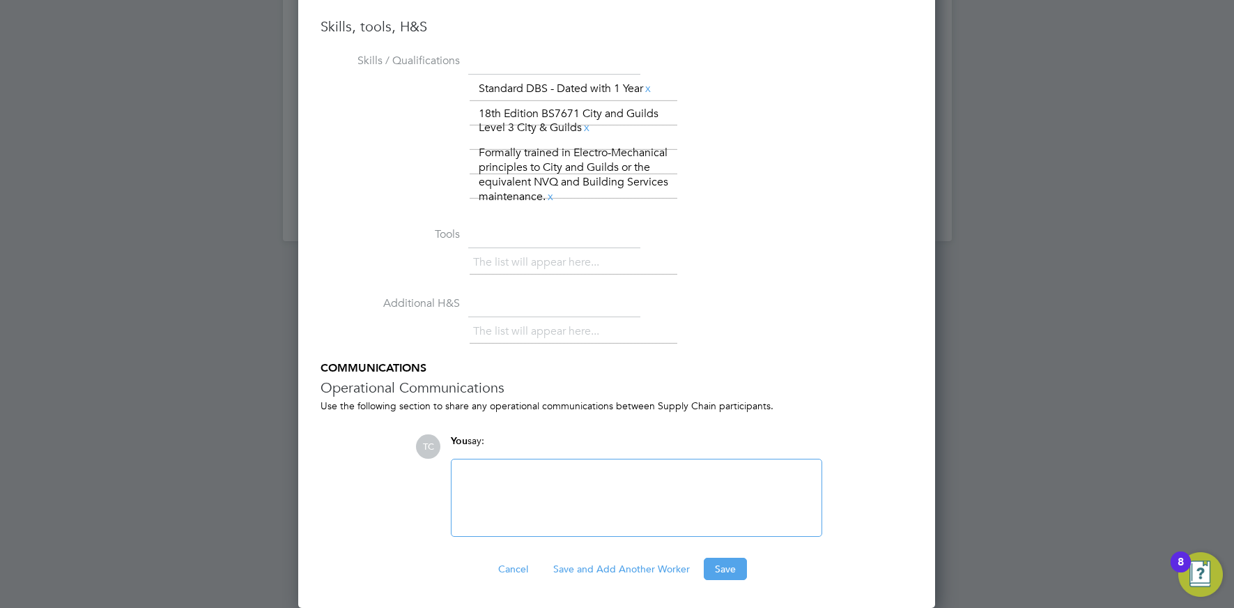
drag, startPoint x: 724, startPoint y: 567, endPoint x: 699, endPoint y: 551, distance: 29.8
click at [723, 566] on button "Save" at bounding box center [725, 568] width 43 height 22
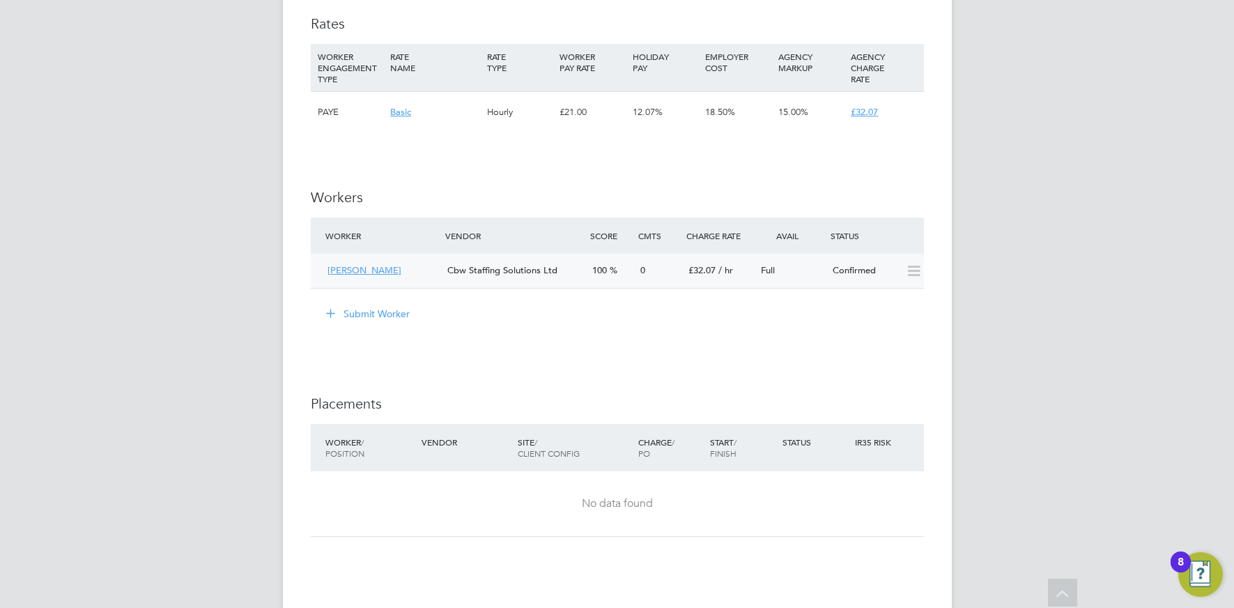
click at [341, 270] on span "[PERSON_NAME]" at bounding box center [364, 270] width 74 height 12
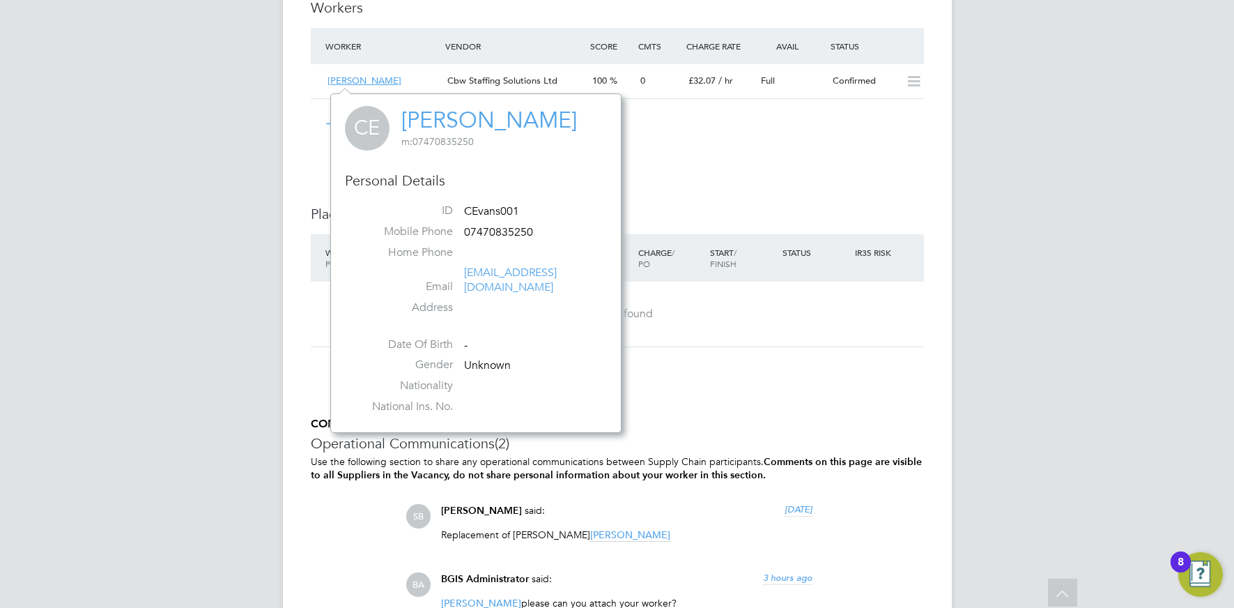
drag, startPoint x: 790, startPoint y: 185, endPoint x: 561, endPoint y: 122, distance: 237.8
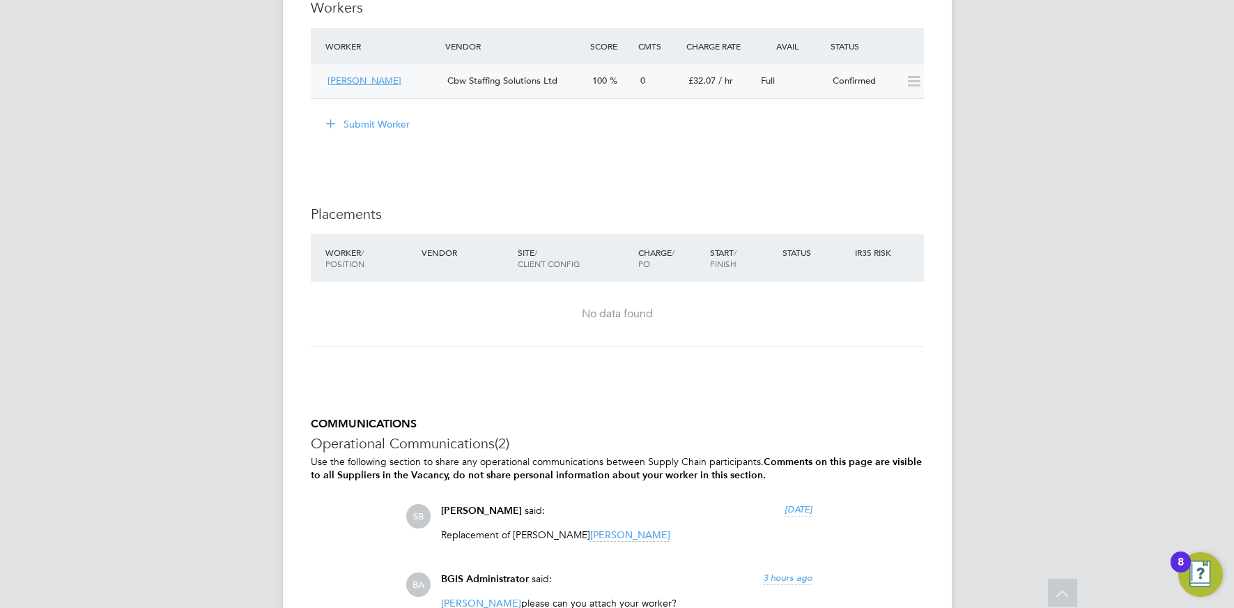
click at [497, 79] on span "Cbw Staffing Solutions Ltd" at bounding box center [502, 81] width 110 height 12
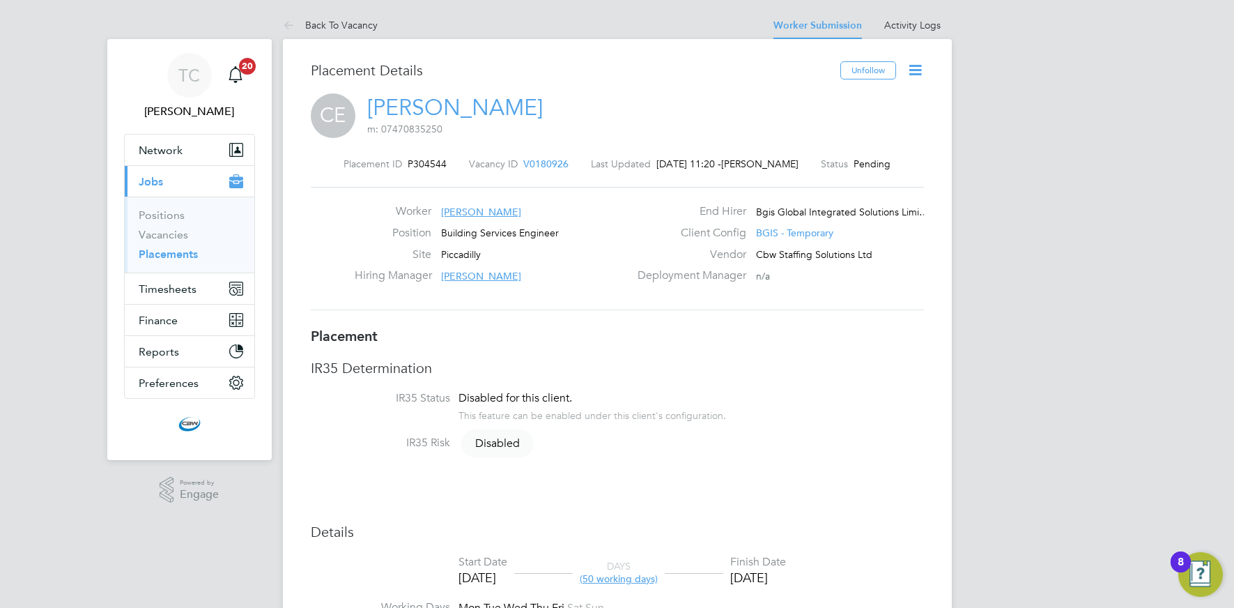
click at [461, 207] on span "[PERSON_NAME]" at bounding box center [481, 212] width 80 height 13
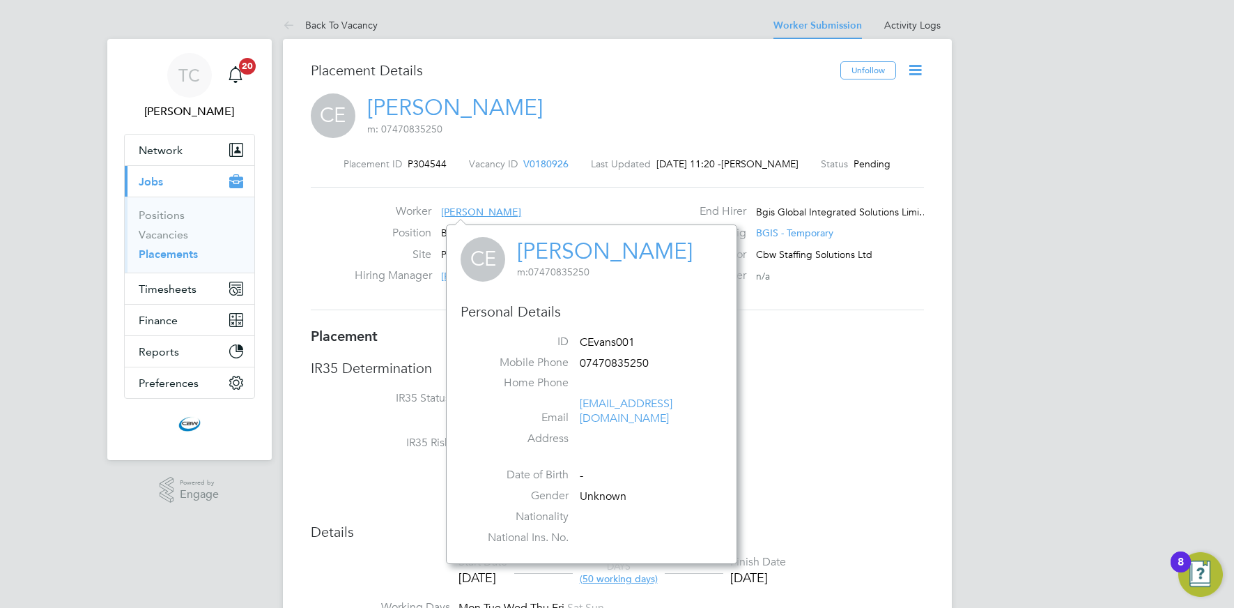
drag, startPoint x: 595, startPoint y: 205, endPoint x: 573, endPoint y: 203, distance: 21.7
click at [595, 205] on div "Worker Cole Evans" at bounding box center [492, 215] width 275 height 22
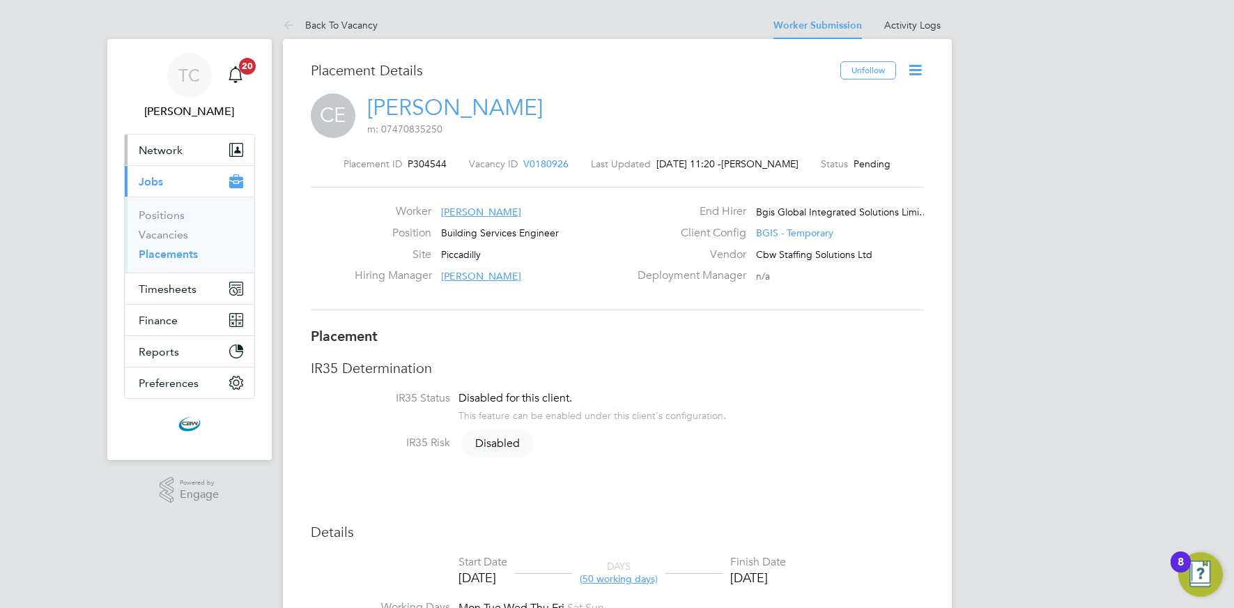
click at [179, 162] on button "Network" at bounding box center [190, 149] width 130 height 31
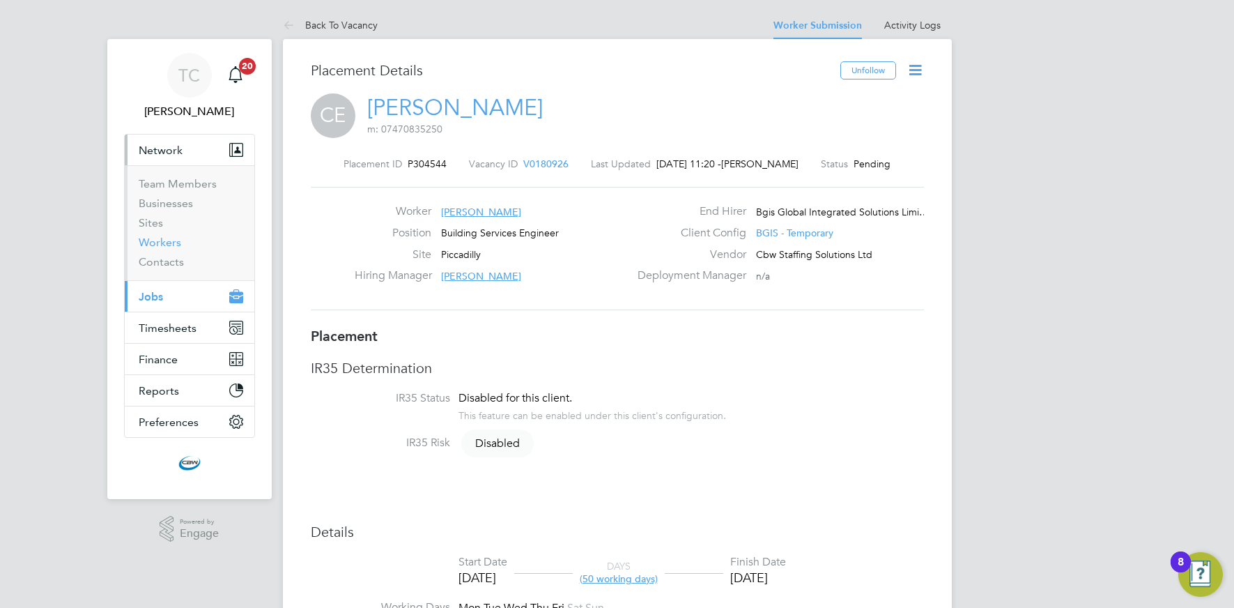
click at [164, 240] on link "Workers" at bounding box center [160, 242] width 43 height 13
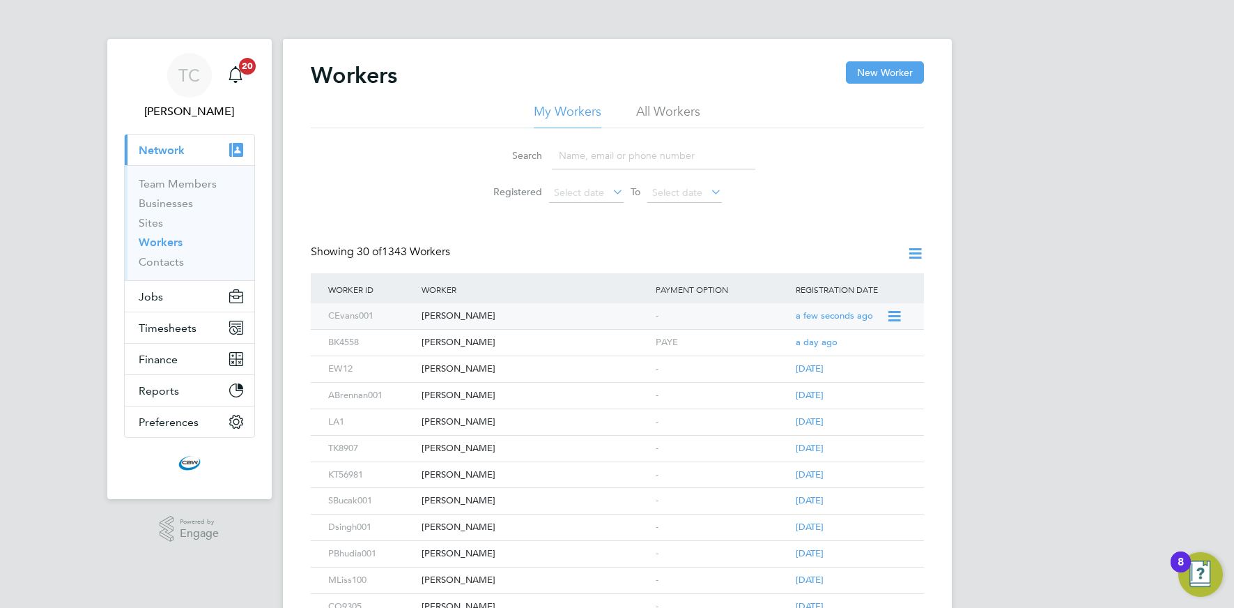
click at [643, 320] on div "[PERSON_NAME]" at bounding box center [535, 316] width 234 height 26
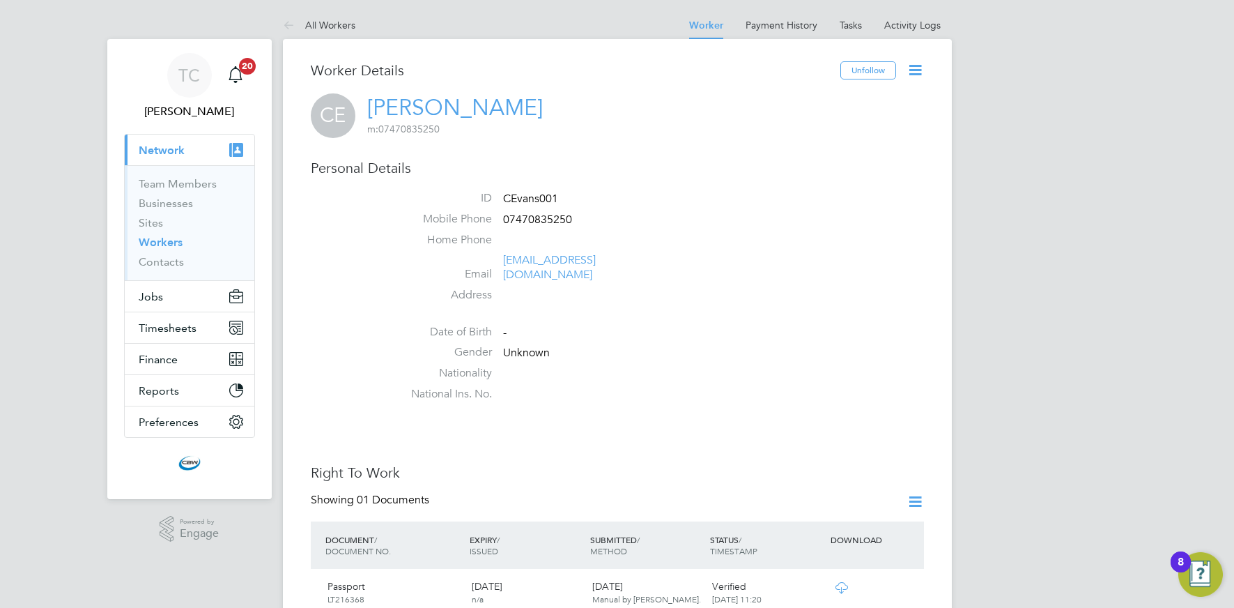
click at [914, 75] on icon at bounding box center [914, 69] width 17 height 17
click at [770, 164] on li "Edit Personal Details e" at bounding box center [835, 163] width 174 height 20
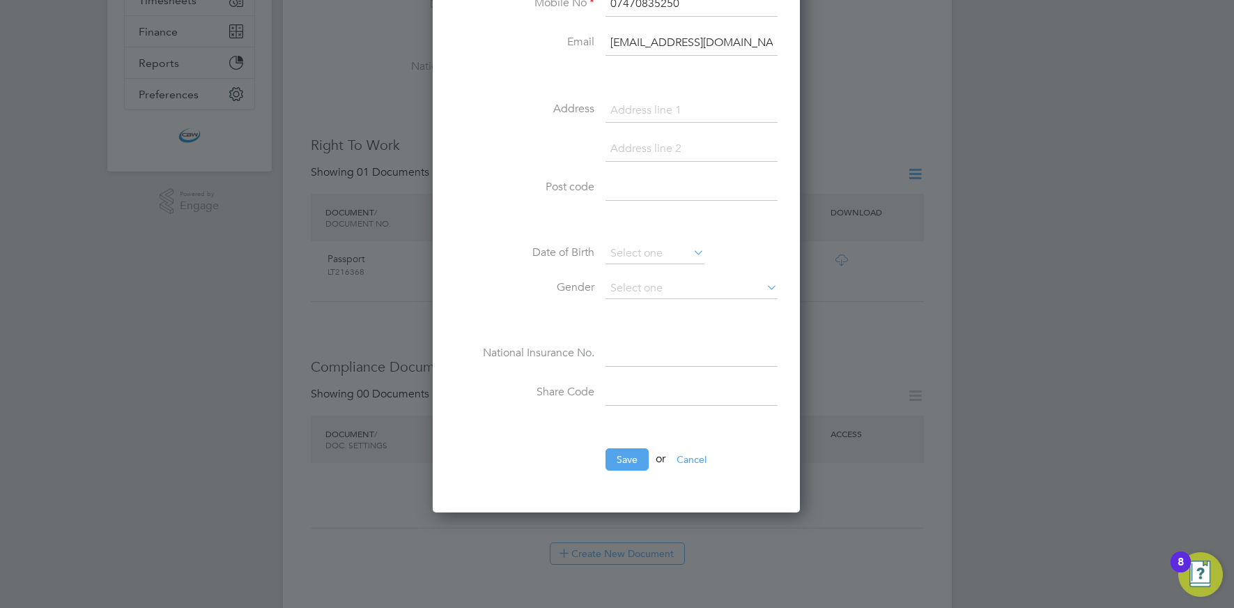
scroll to position [332, 0]
click at [628, 392] on input at bounding box center [691, 388] width 172 height 25
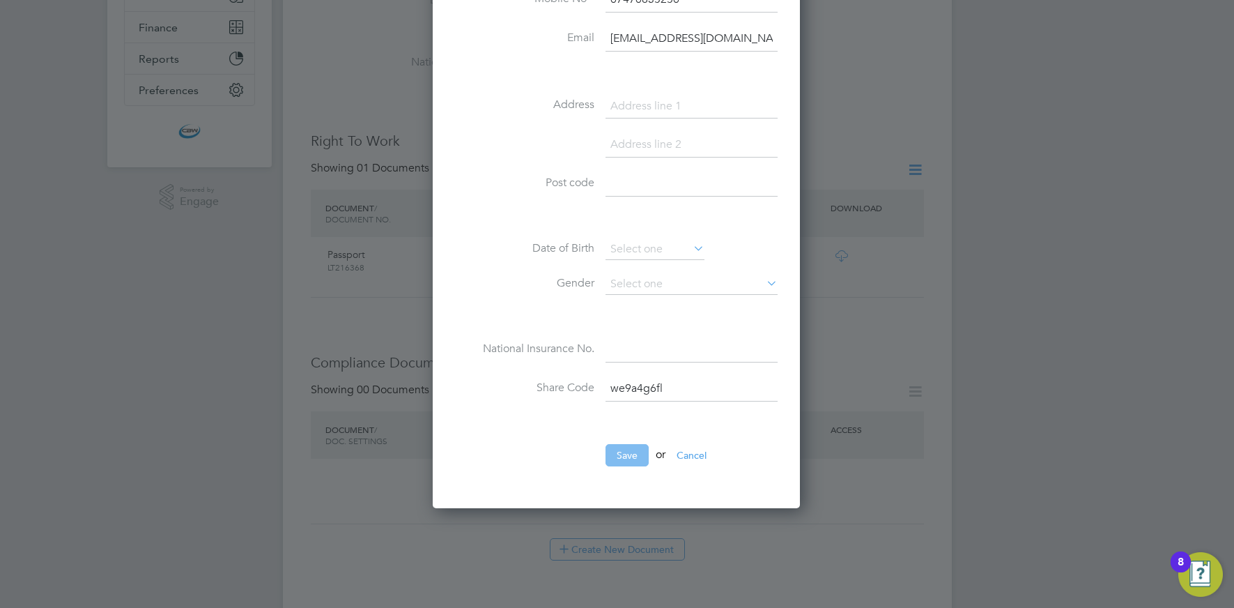
type input "we9a4g6fl"
click at [622, 457] on button "Save" at bounding box center [626, 455] width 43 height 22
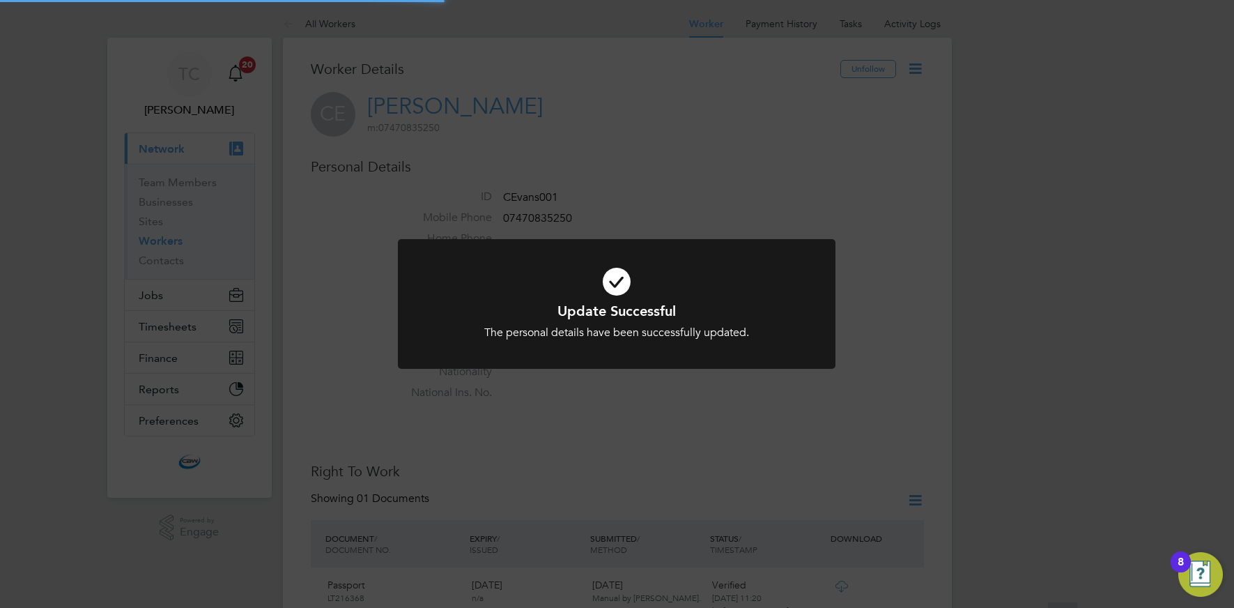
scroll to position [0, 0]
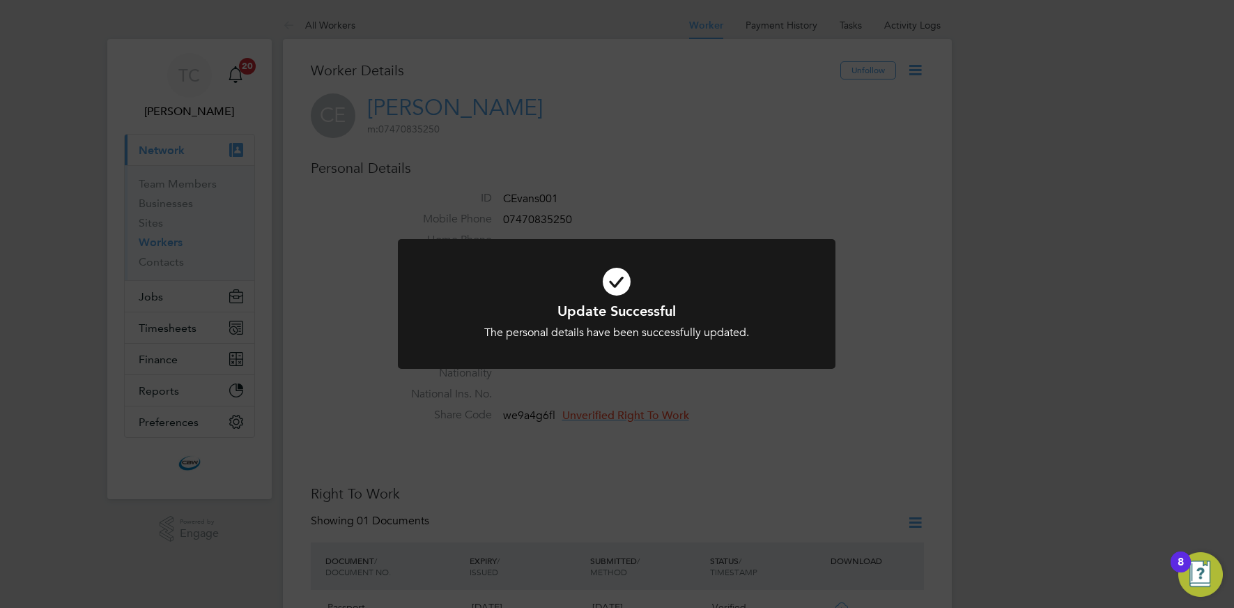
click at [582, 424] on div "Update Successful The personal details have been successfully updated. Cancel O…" at bounding box center [617, 304] width 1234 height 608
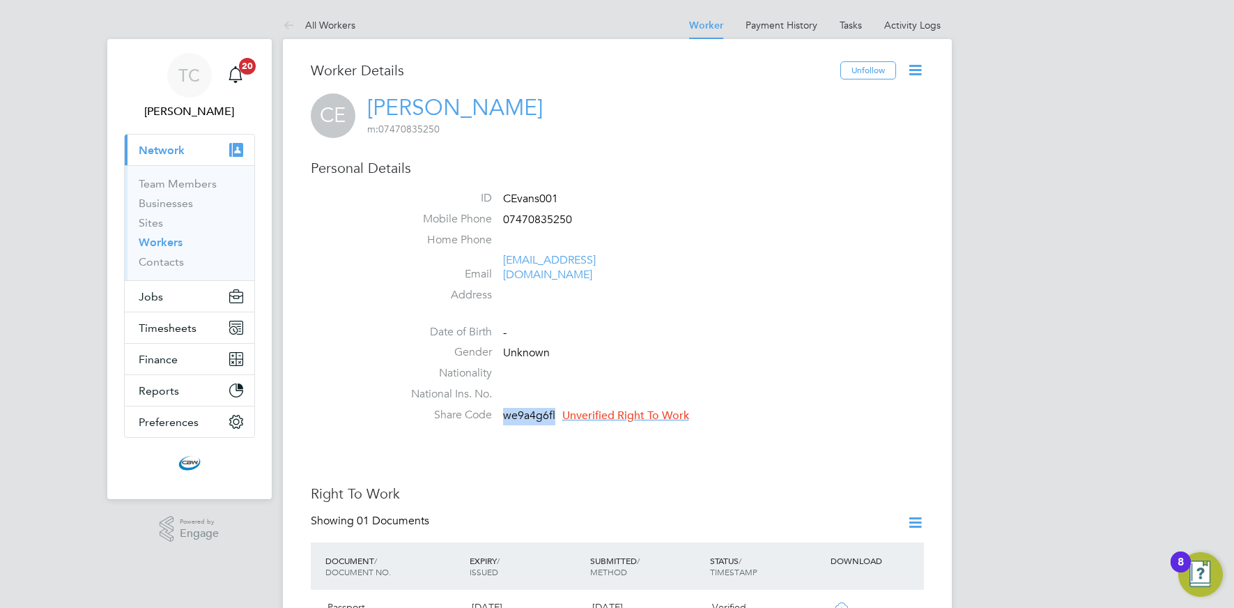
drag, startPoint x: 504, startPoint y: 401, endPoint x: 542, endPoint y: 411, distance: 39.7
click at [557, 408] on li "Share Code we9a4g6fl Unverified Right To Work" at bounding box center [659, 418] width 530 height 21
copy span "we9a4g6fl"
drag, startPoint x: 609, startPoint y: 401, endPoint x: 601, endPoint y: 401, distance: 8.4
click at [609, 408] on span "Unverified Right To Work" at bounding box center [625, 415] width 127 height 14
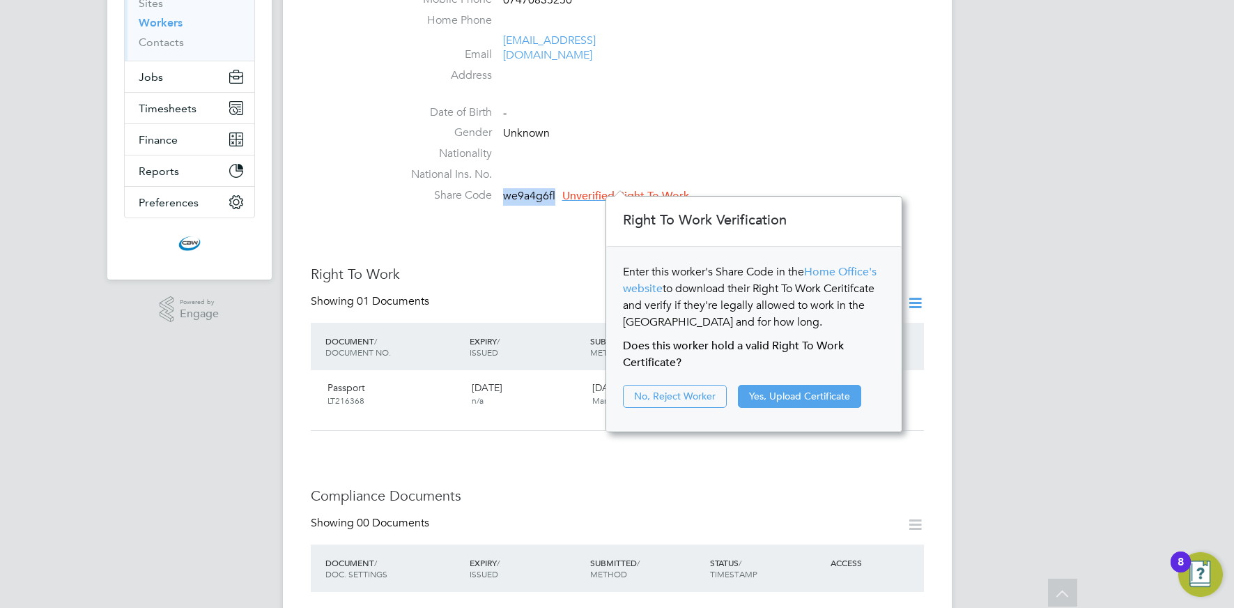
scroll to position [223, 0]
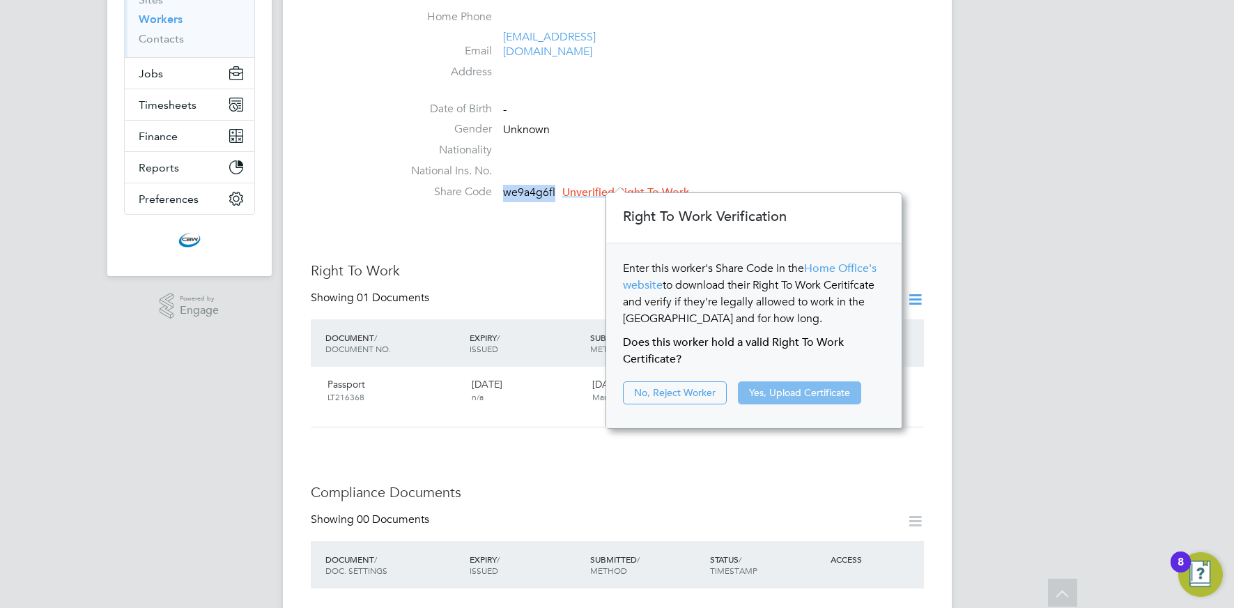
click at [762, 390] on button "Yes, Upload Certificate" at bounding box center [799, 392] width 123 height 22
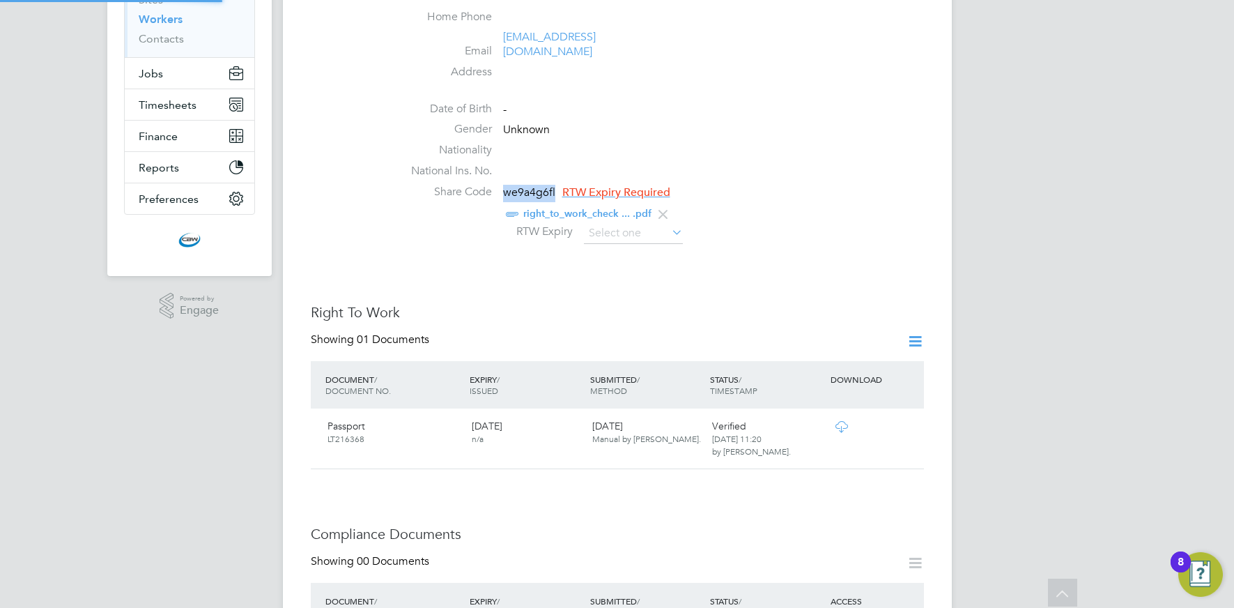
scroll to position [50, 296]
click at [609, 223] on input at bounding box center [633, 233] width 99 height 21
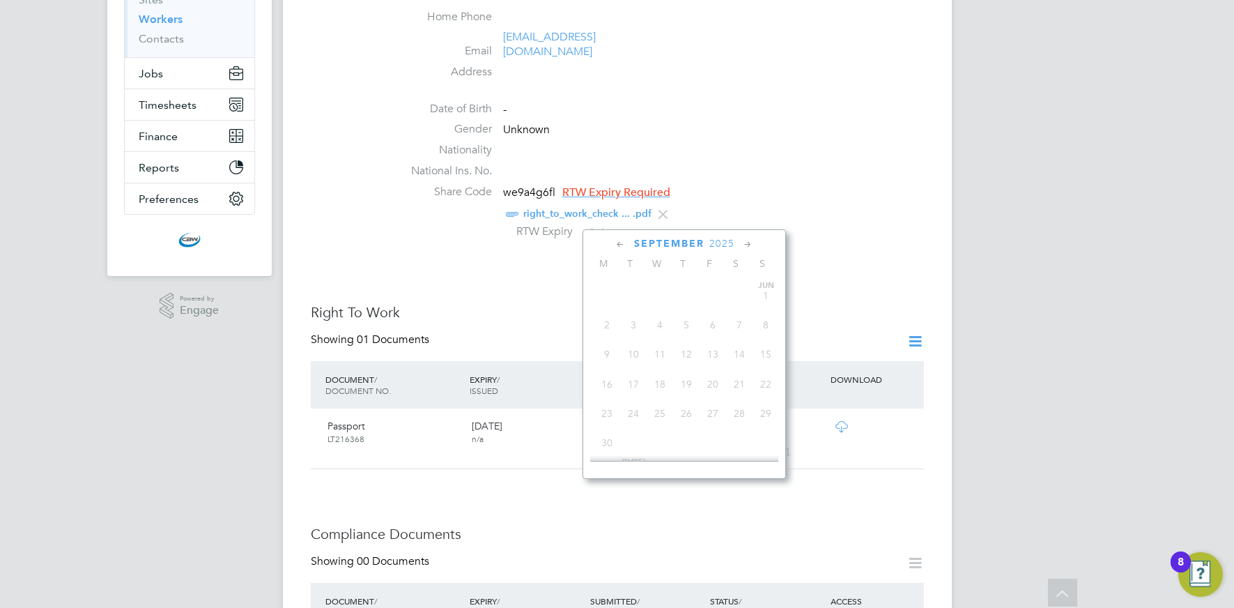
scroll to position [513, 0]
click at [746, 244] on icon at bounding box center [747, 244] width 13 height 15
drag, startPoint x: 725, startPoint y: 243, endPoint x: 716, endPoint y: 263, distance: 21.2
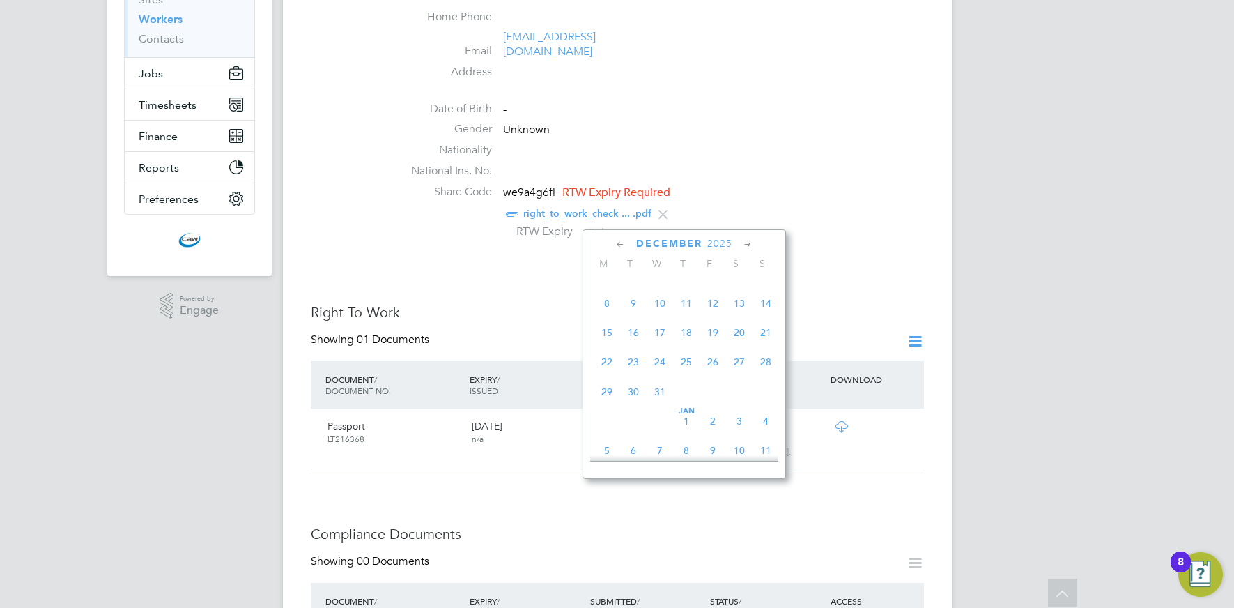
click at [725, 243] on span "2025" at bounding box center [719, 244] width 25 height 12
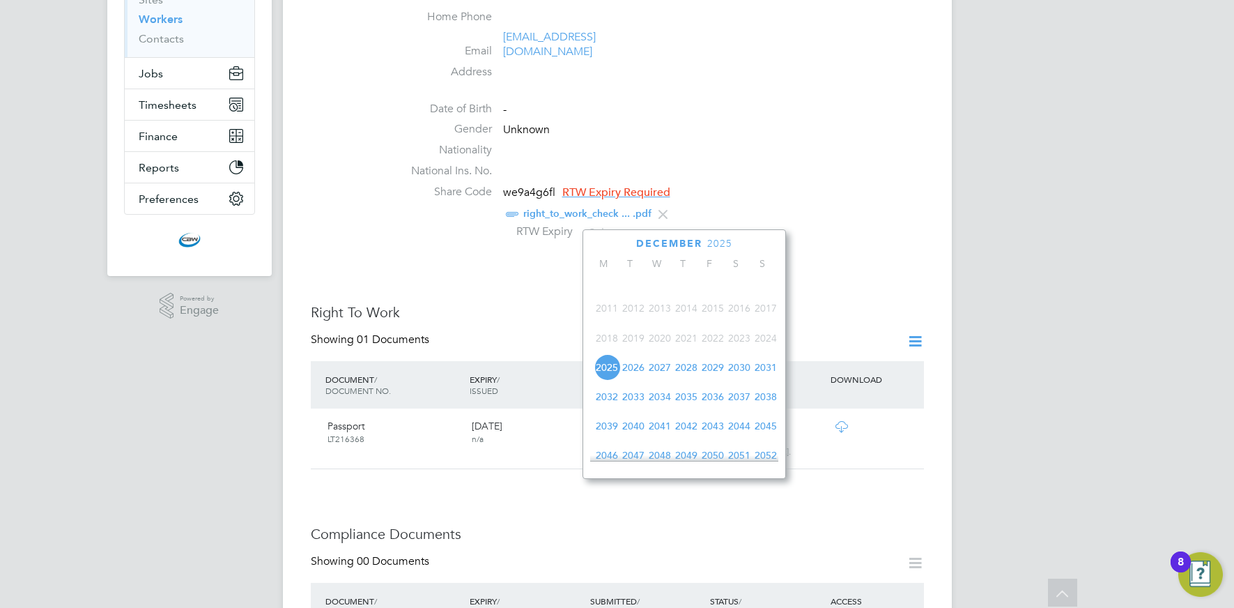
drag, startPoint x: 707, startPoint y: 375, endPoint x: 698, endPoint y: 385, distance: 13.3
click at [707, 375] on span "2029" at bounding box center [713, 367] width 26 height 26
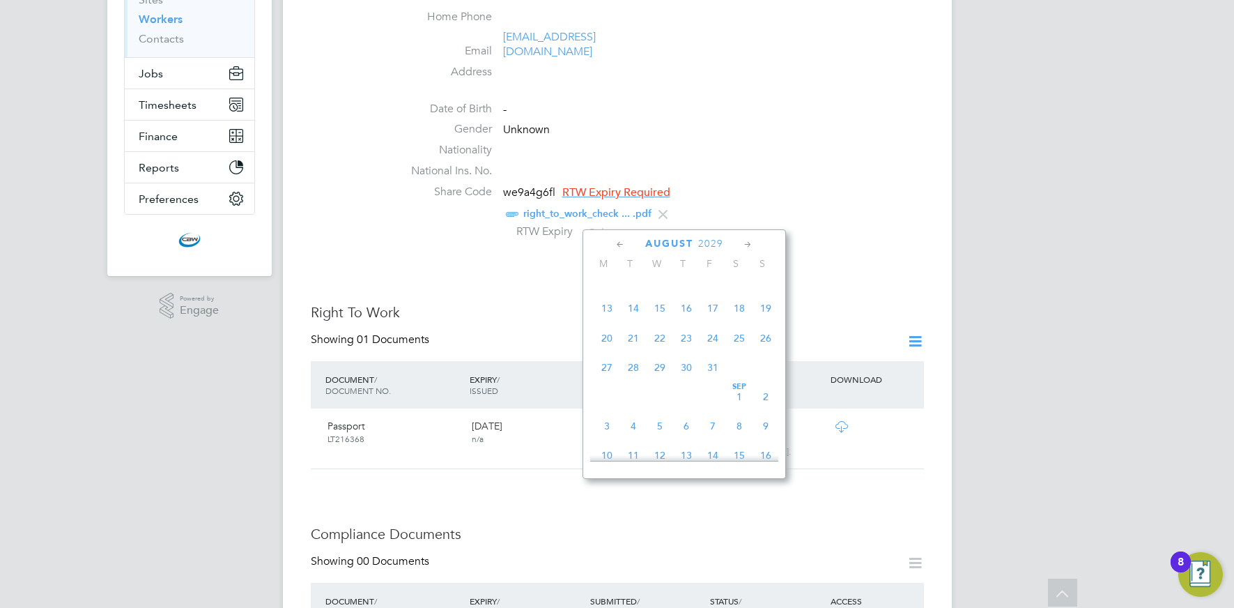
drag, startPoint x: 605, startPoint y: 440, endPoint x: 626, endPoint y: 426, distance: 25.1
click at [605, 439] on span "3" at bounding box center [607, 425] width 26 height 26
type input "[DATE]"
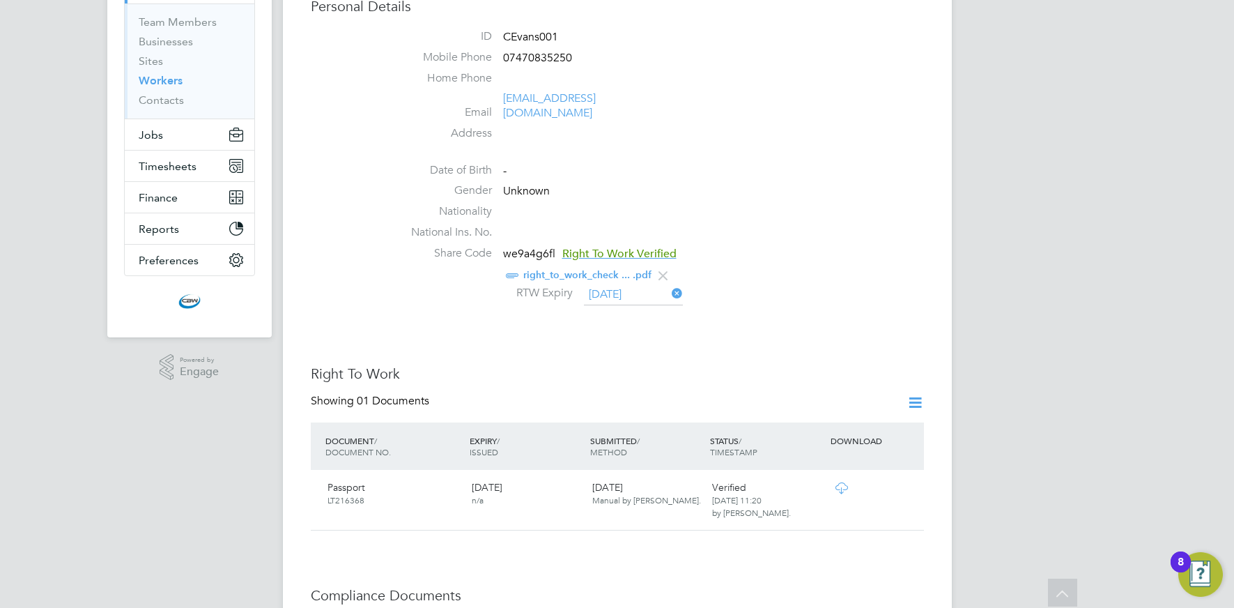
scroll to position [162, 0]
click at [824, 284] on div "RTW Expiry [DATE]" at bounding box center [659, 294] width 530 height 21
